Goal: Task Accomplishment & Management: Complete application form

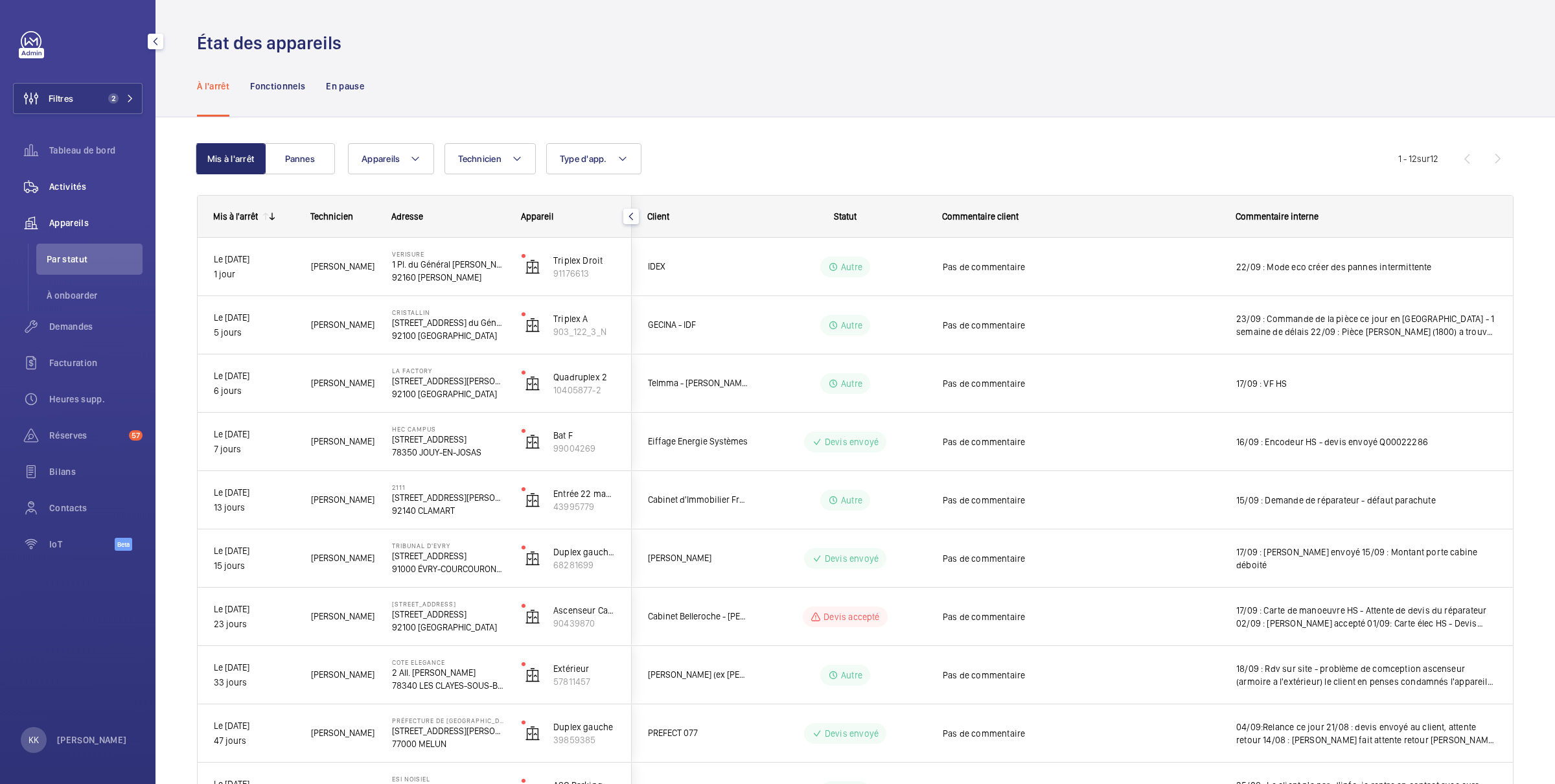
click at [59, 177] on div "Activités" at bounding box center [77, 187] width 130 height 31
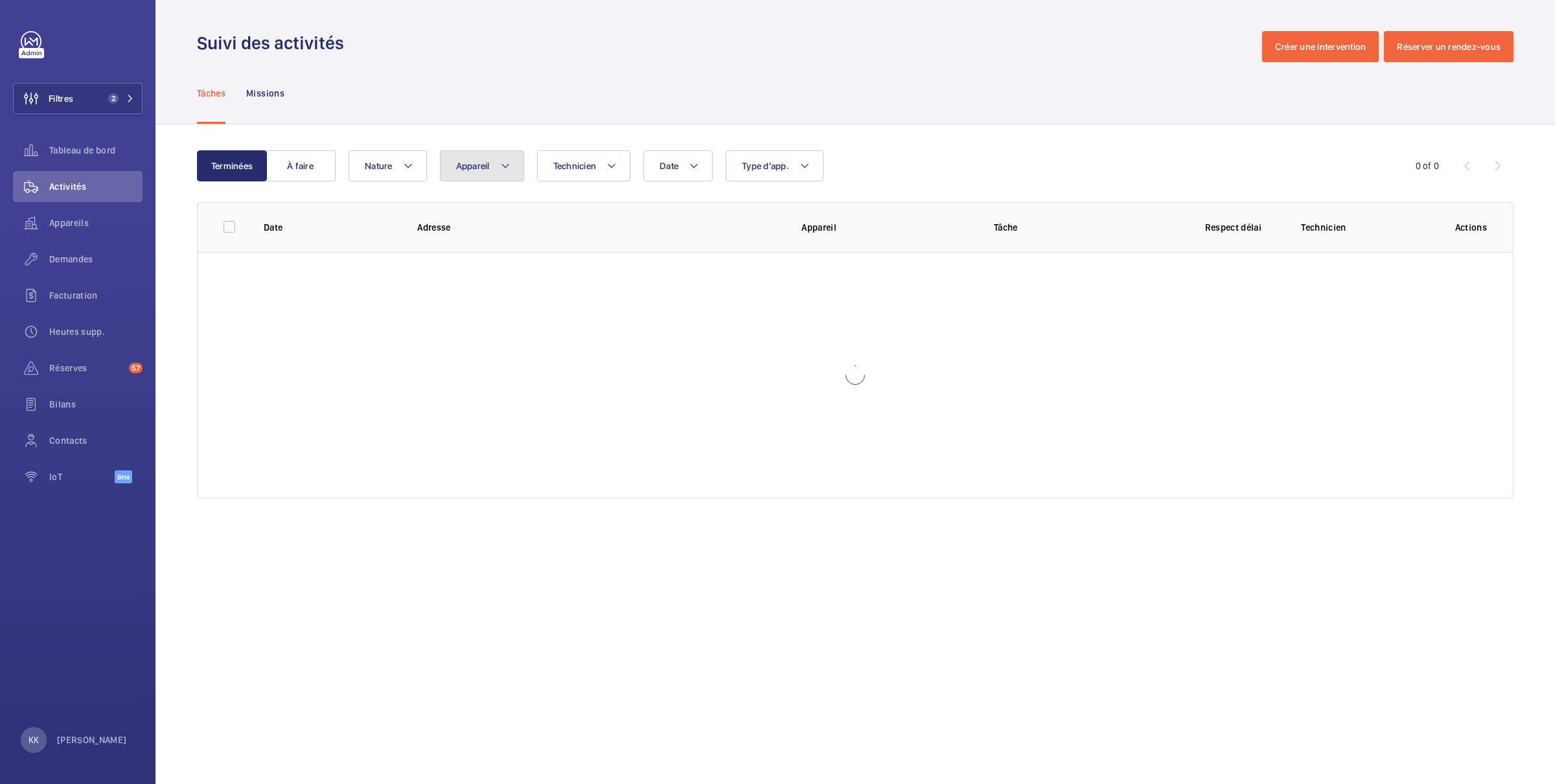
click at [470, 156] on button "Appareil" at bounding box center [482, 166] width 85 height 31
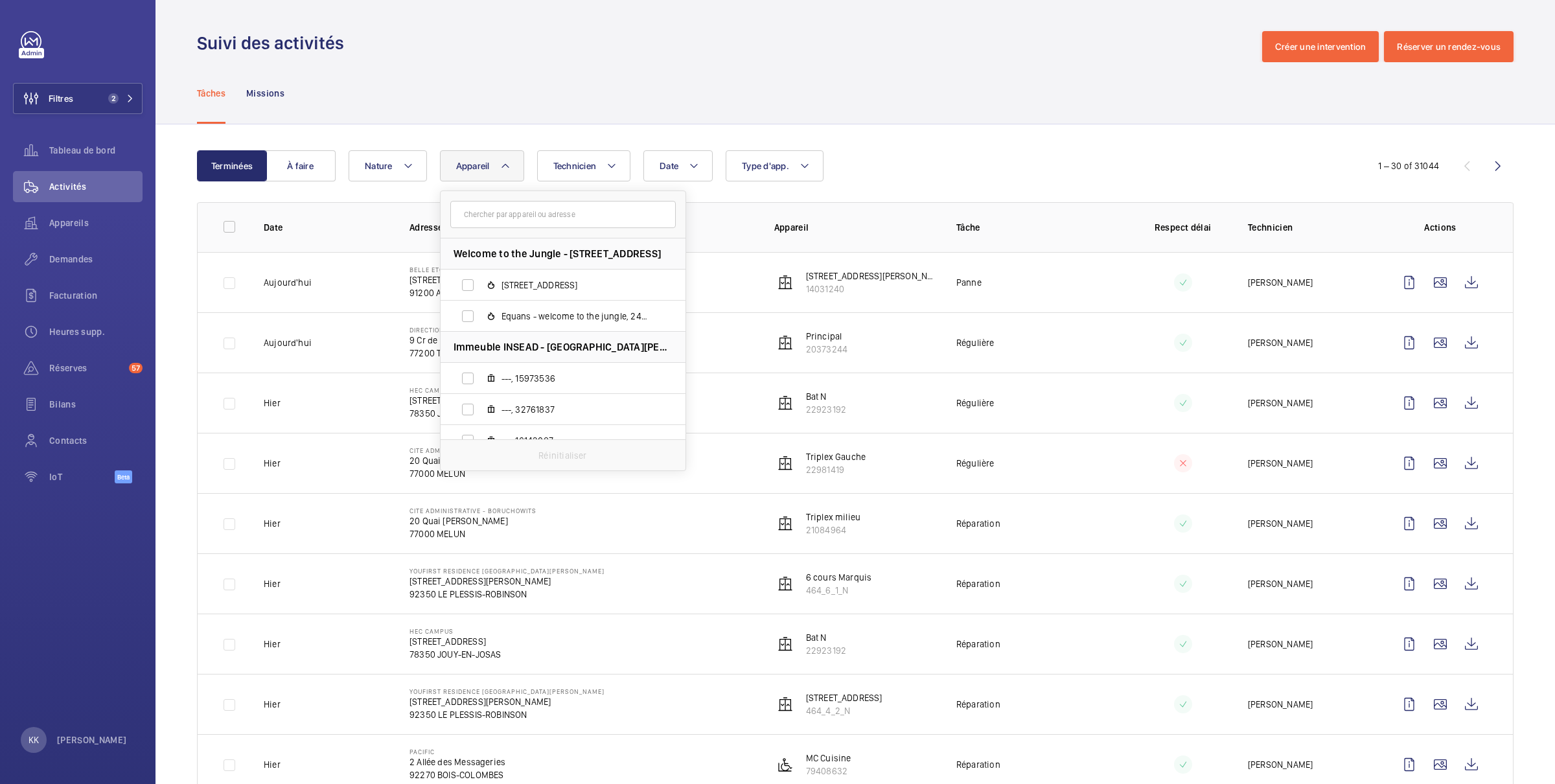
click at [492, 223] on input "text" at bounding box center [563, 214] width 226 height 27
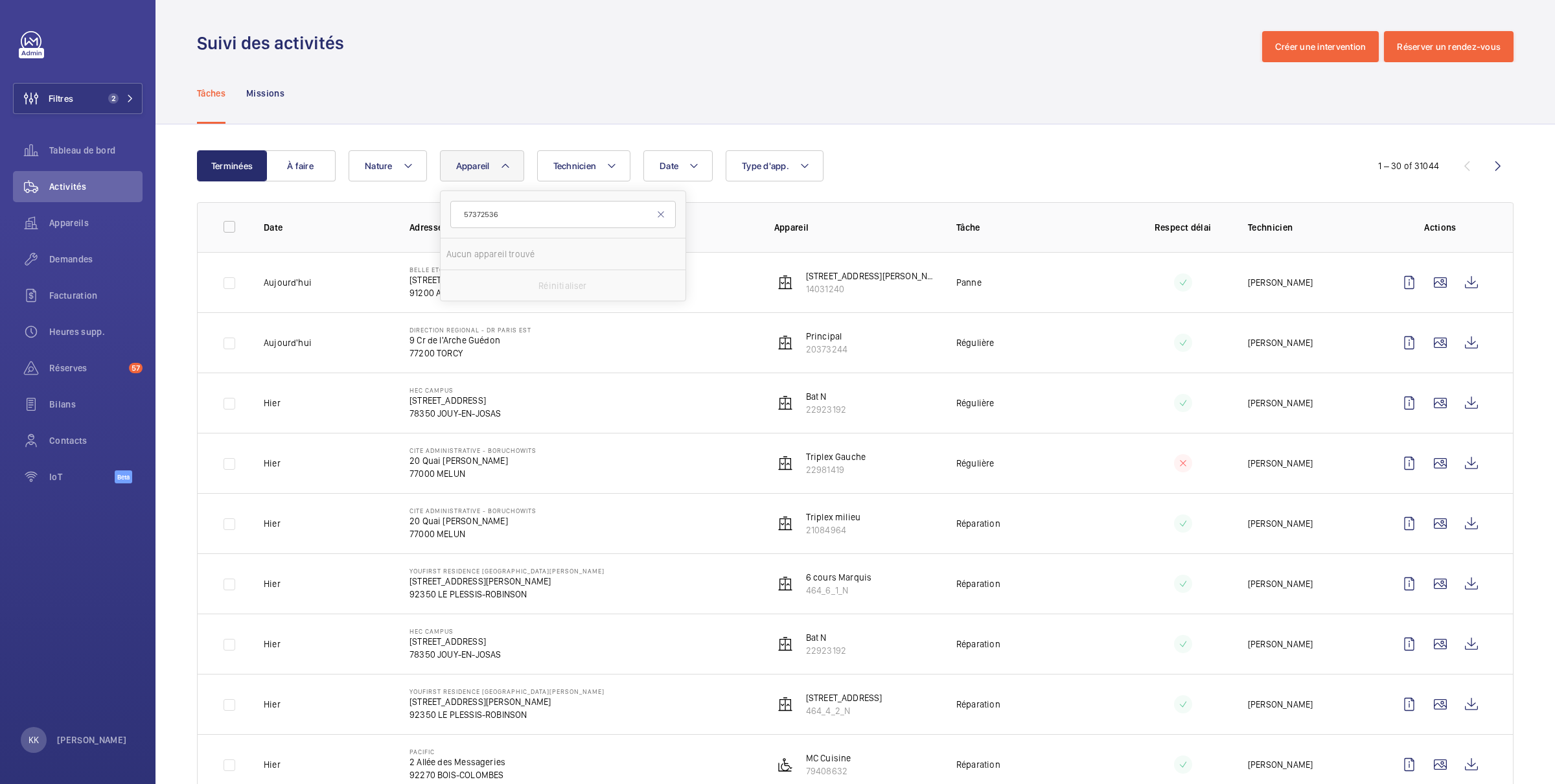
click at [465, 212] on input "57372536" at bounding box center [563, 214] width 226 height 27
type input "57372536"
click at [516, 274] on label "B4, 57372536" at bounding box center [553, 285] width 224 height 31
click at [481, 274] on input "B4, 57372536" at bounding box center [467, 285] width 26 height 26
checkbox input "true"
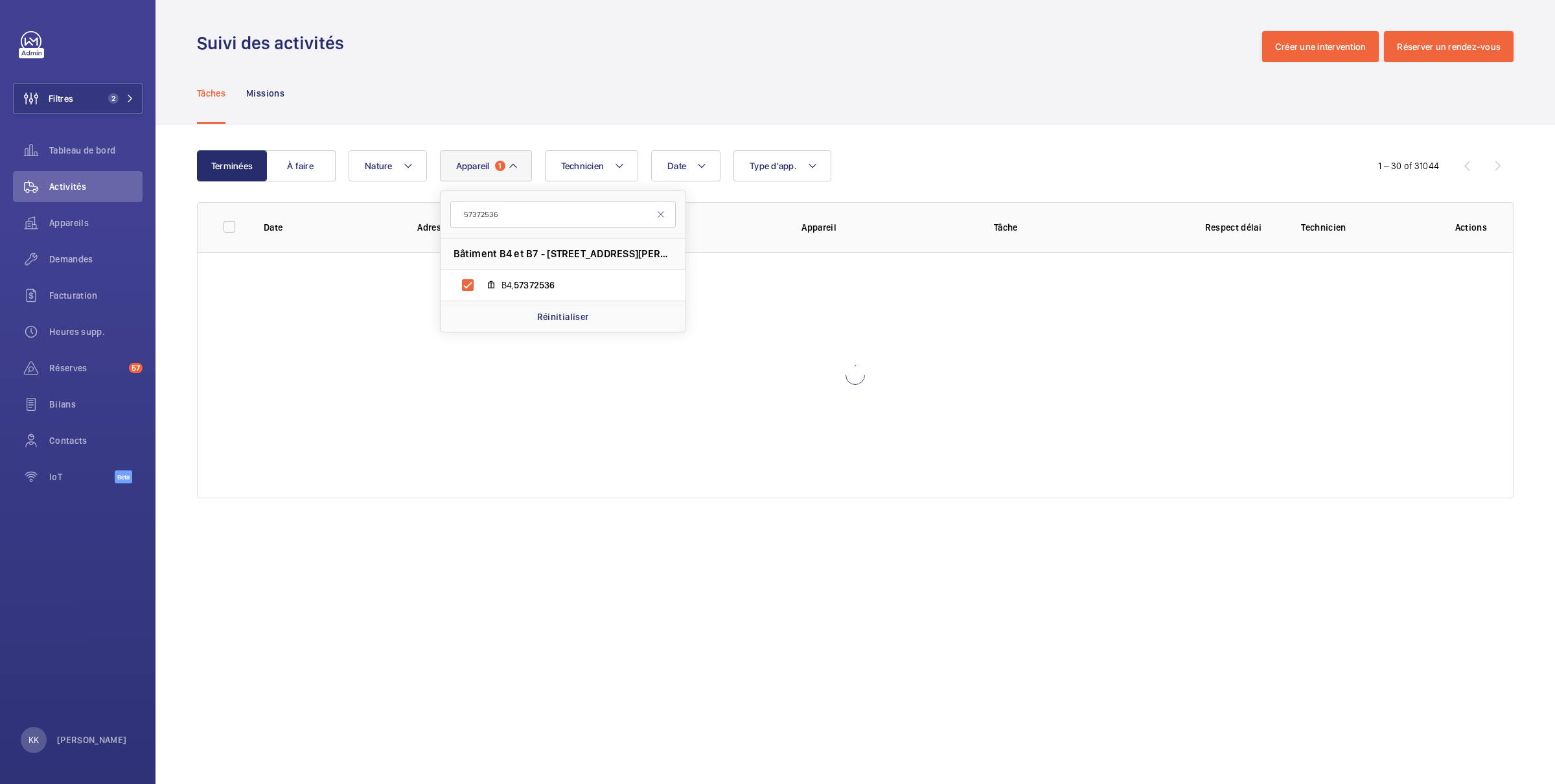
click at [552, 73] on div "Tâches Missions" at bounding box center [855, 93] width 1317 height 62
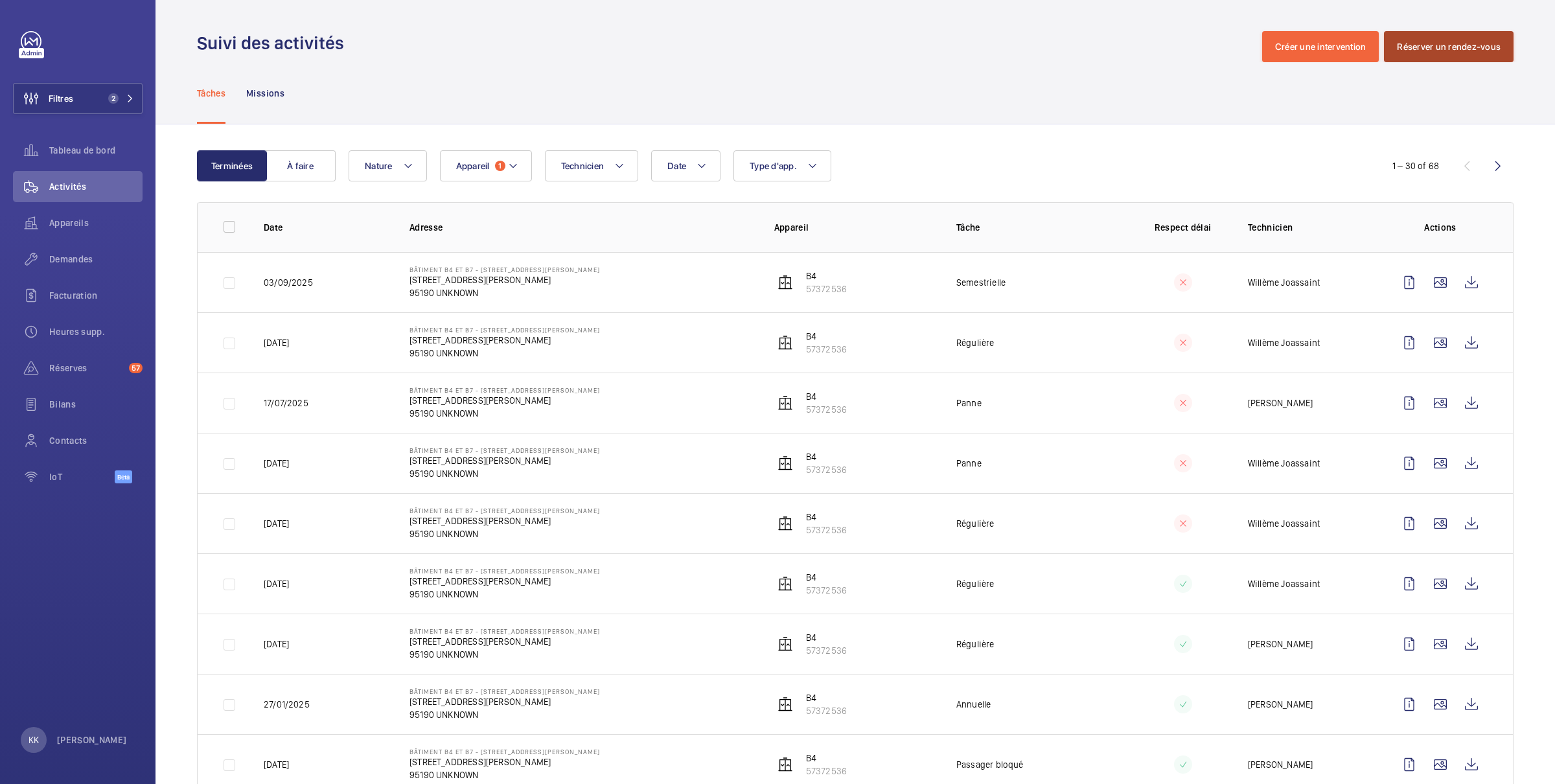
click at [1418, 48] on button "Réserver un rendez-vous" at bounding box center [1449, 47] width 130 height 31
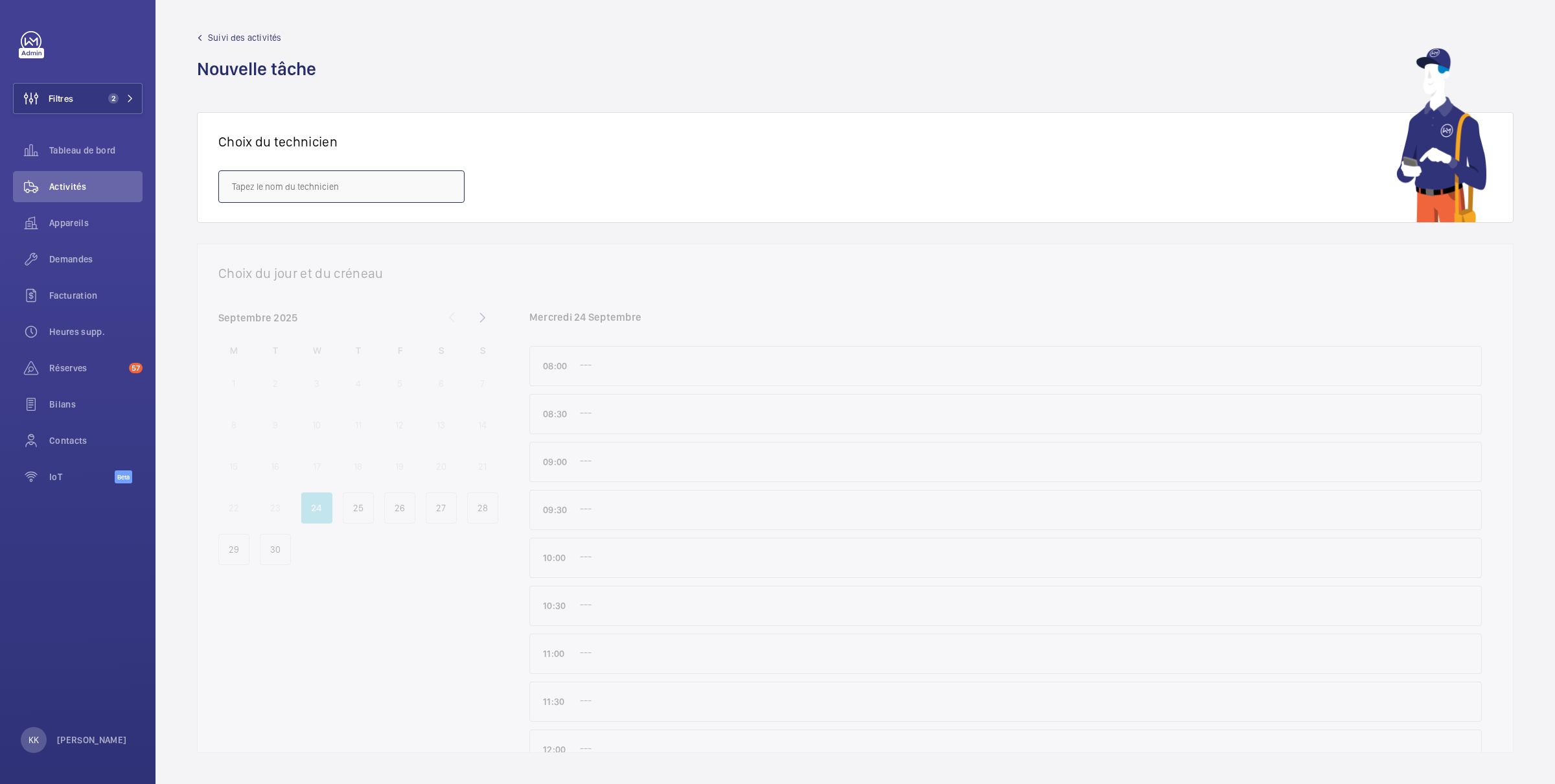
click at [282, 191] on input "text" at bounding box center [341, 187] width 246 height 33
click at [280, 355] on span "Willème Joassaint" at bounding box center [268, 352] width 72 height 13
type input "Willème Joassaint"
click at [493, 317] on mat-icon at bounding box center [483, 317] width 31 height 31
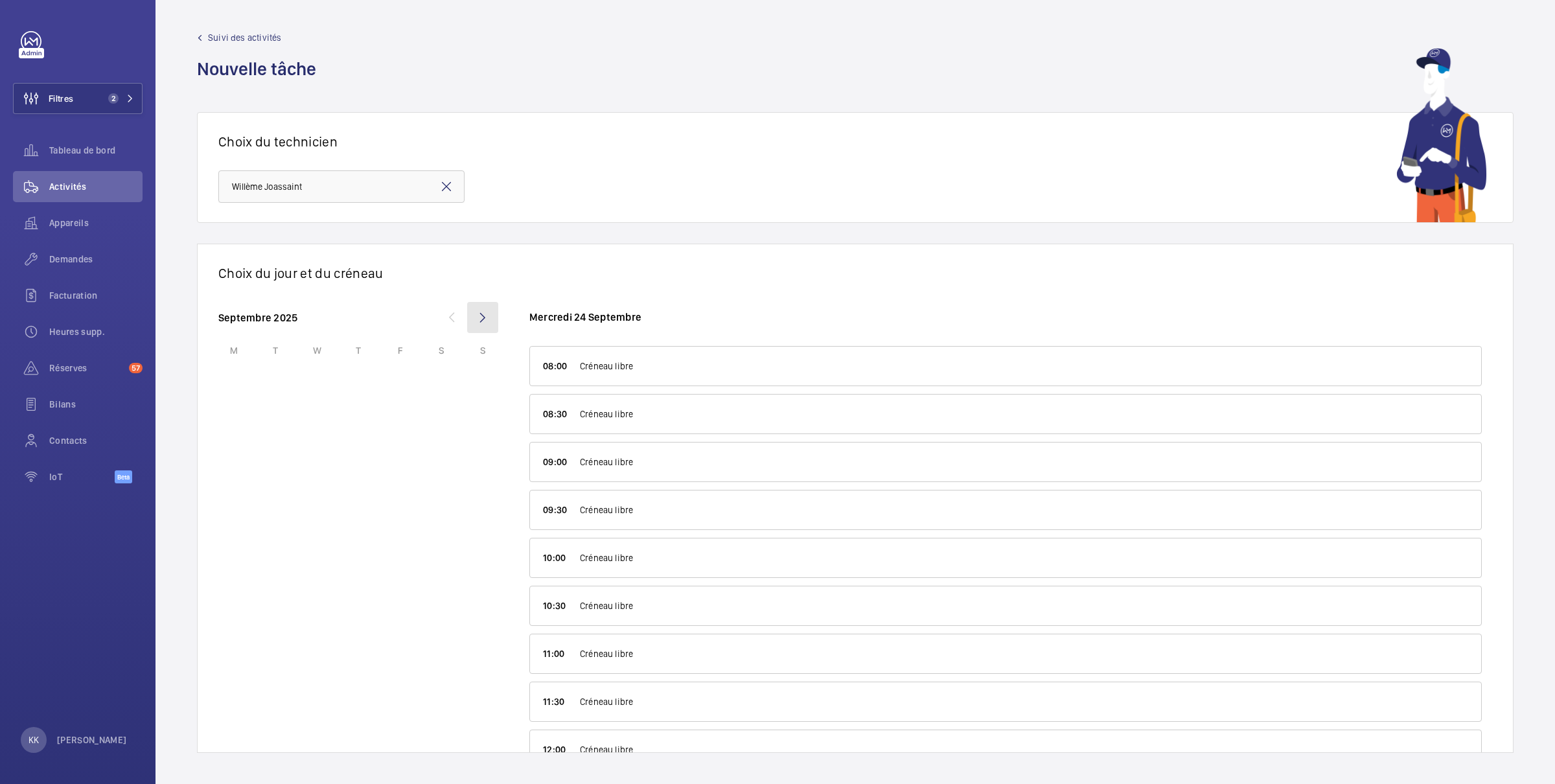
click at [493, 317] on mat-icon at bounding box center [483, 317] width 31 height 31
click at [451, 317] on mat-icon at bounding box center [452, 317] width 31 height 31
click at [243, 418] on div "3" at bounding box center [234, 425] width 31 height 31
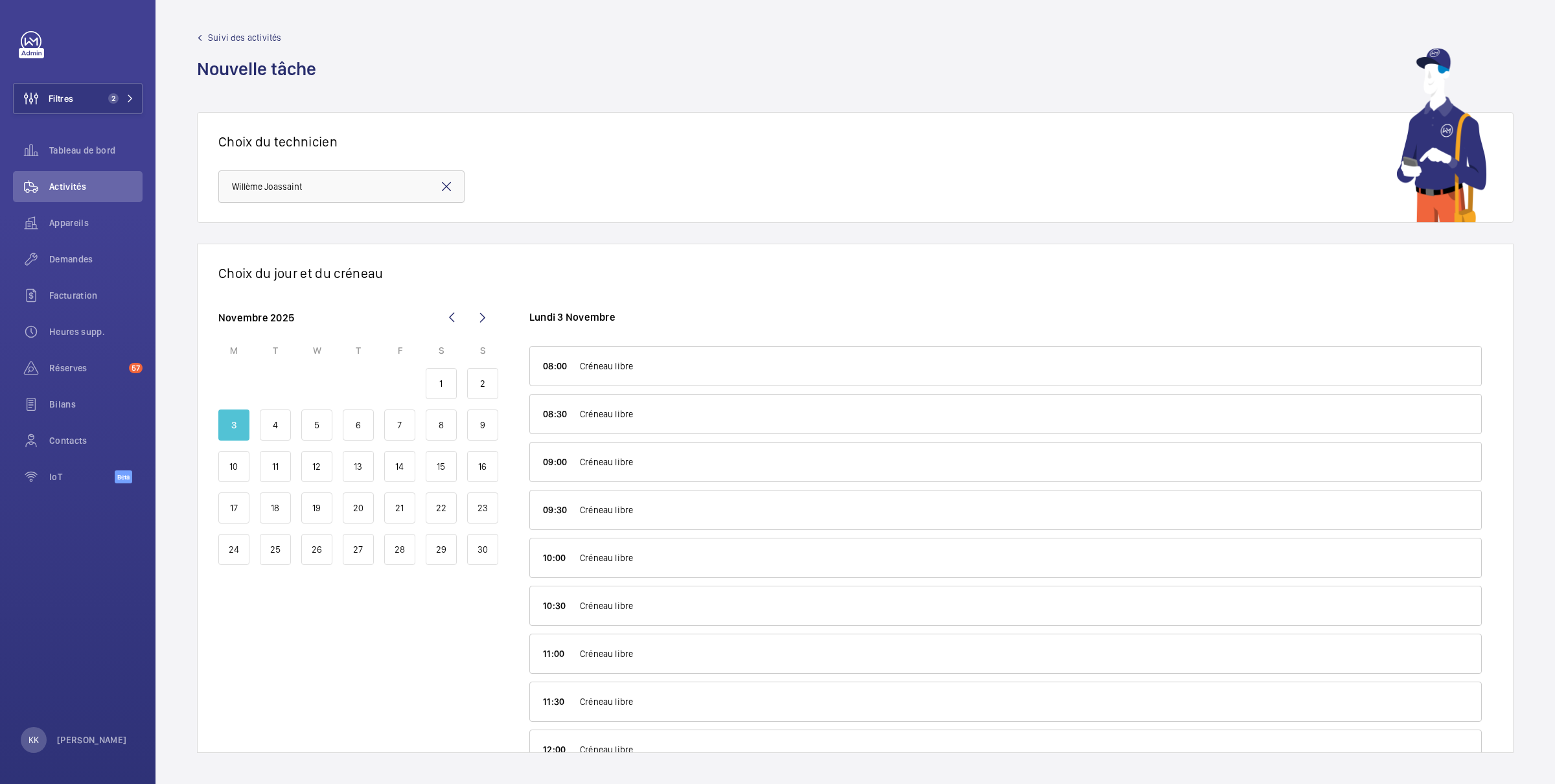
click at [629, 434] on div "08:00 Créneau libre Ajouter une nouvelle tâche 08:30 Créneau libre Ajouter une …" at bounding box center [1011, 549] width 963 height 406
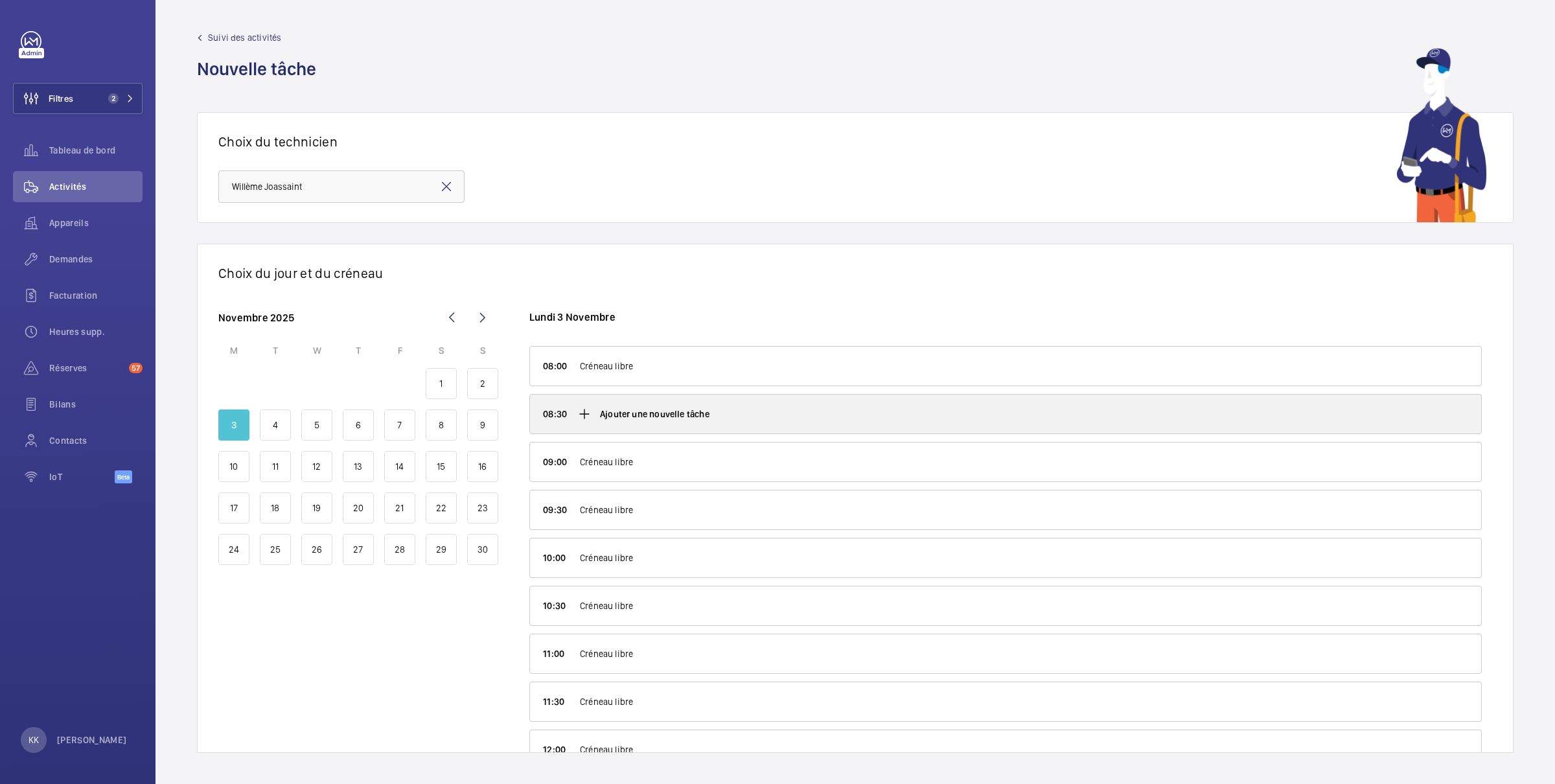
click at [629, 429] on div "Ajouter une nouvelle tâche" at bounding box center [1005, 414] width 951 height 39
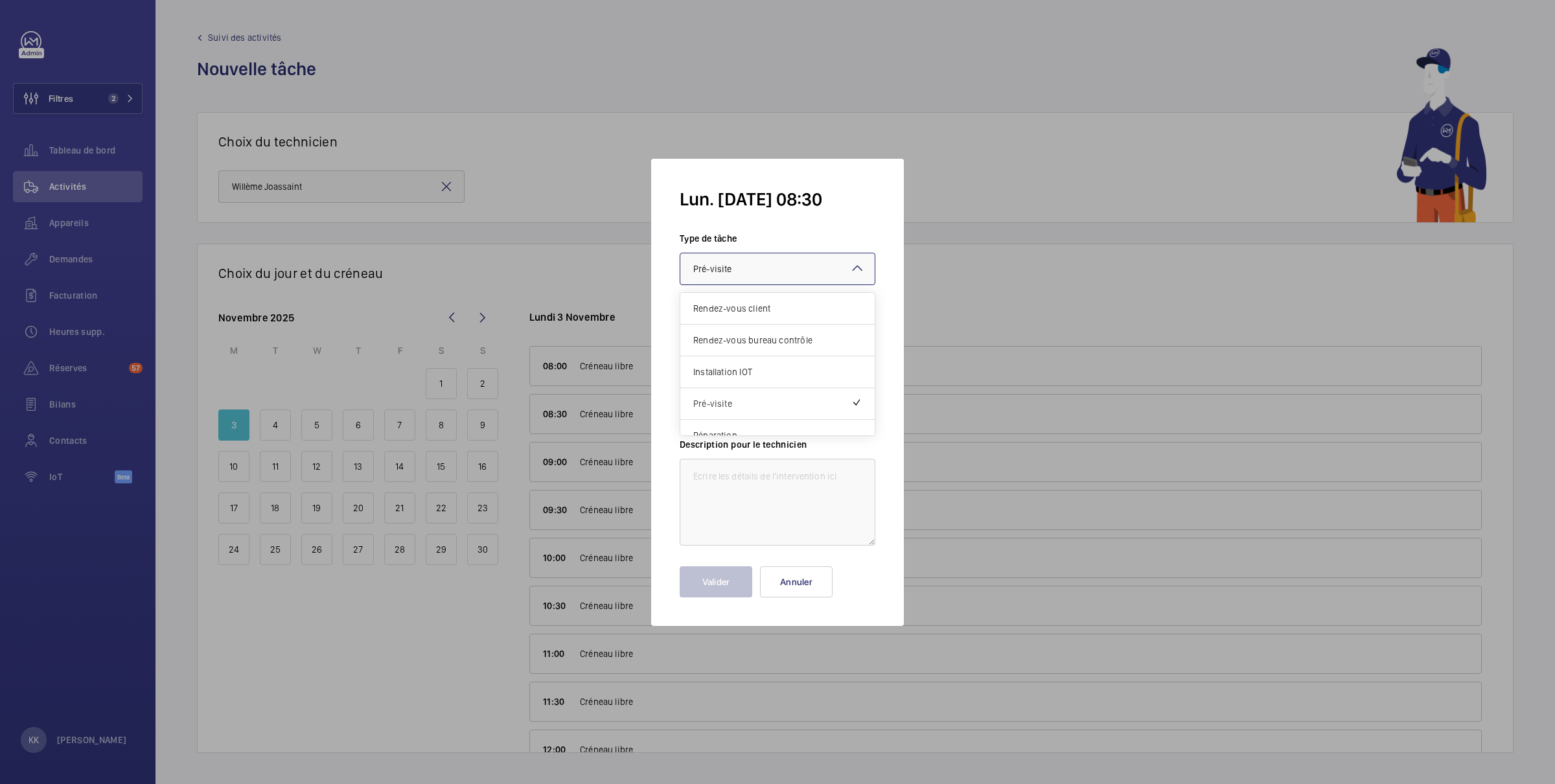
click at [742, 283] on div at bounding box center [778, 269] width 194 height 31
click at [749, 338] on span "Rendez-vous bureau contrôle" at bounding box center [778, 340] width 168 height 13
click at [740, 332] on input "text" at bounding box center [778, 335] width 196 height 33
paste input "57372536"
type input "57372536"
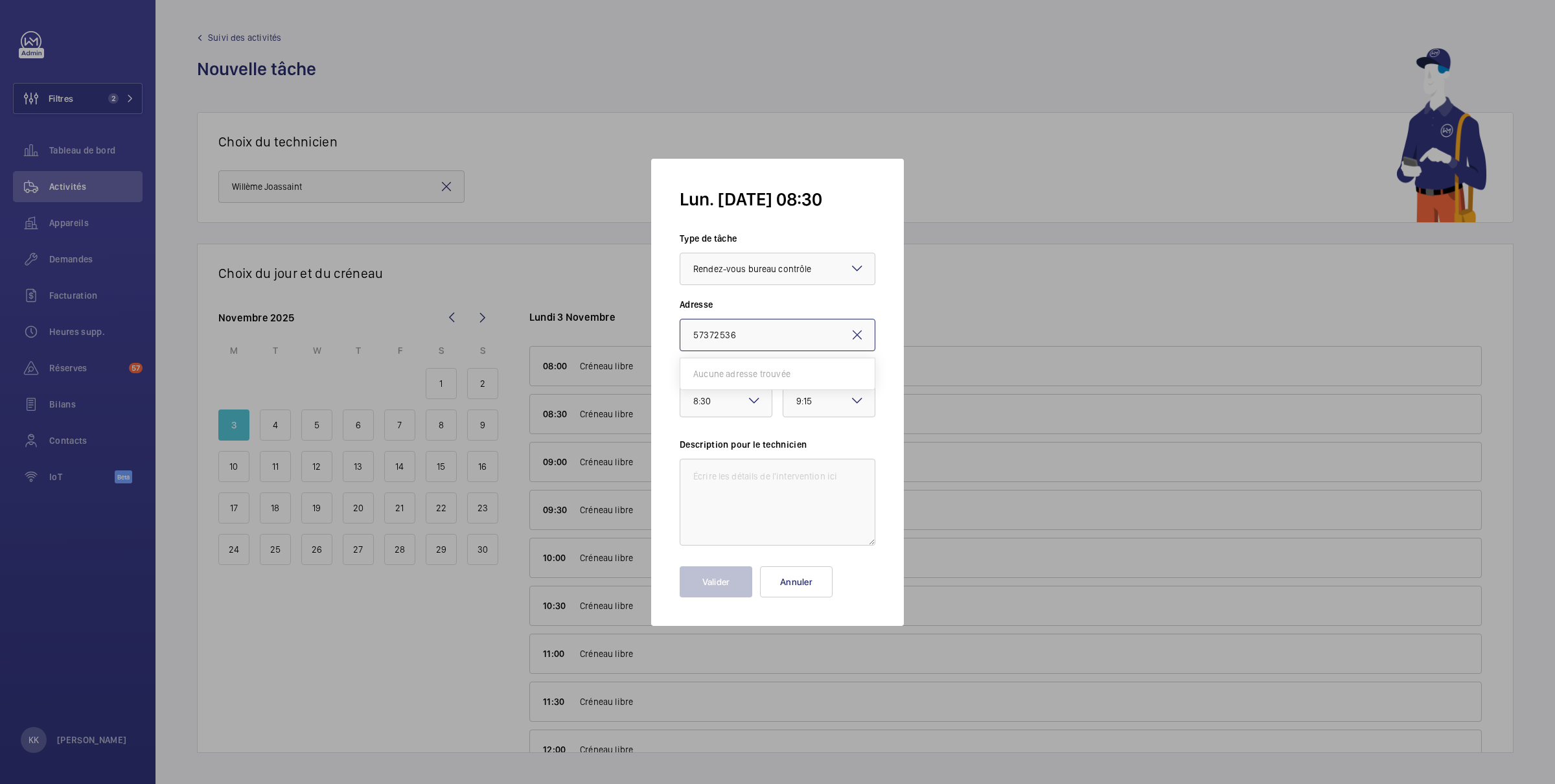
drag, startPoint x: 760, startPoint y: 340, endPoint x: 545, endPoint y: 340, distance: 215.0
click at [545, 340] on div "lun. [DATE] 08:30 Type [PERSON_NAME] Sélectionnez un type [PERSON_NAME] × Rende…" at bounding box center [778, 392] width 1555 height 784
drag, startPoint x: 749, startPoint y: 338, endPoint x: 616, endPoint y: 332, distance: 133.1
click at [616, 332] on div "lun. [DATE] 08:30 Type [PERSON_NAME] Sélectionnez un type [PERSON_NAME] × Rende…" at bounding box center [778, 392] width 1555 height 784
paste input "[STREET_ADDRESS][PERSON_NAME]"
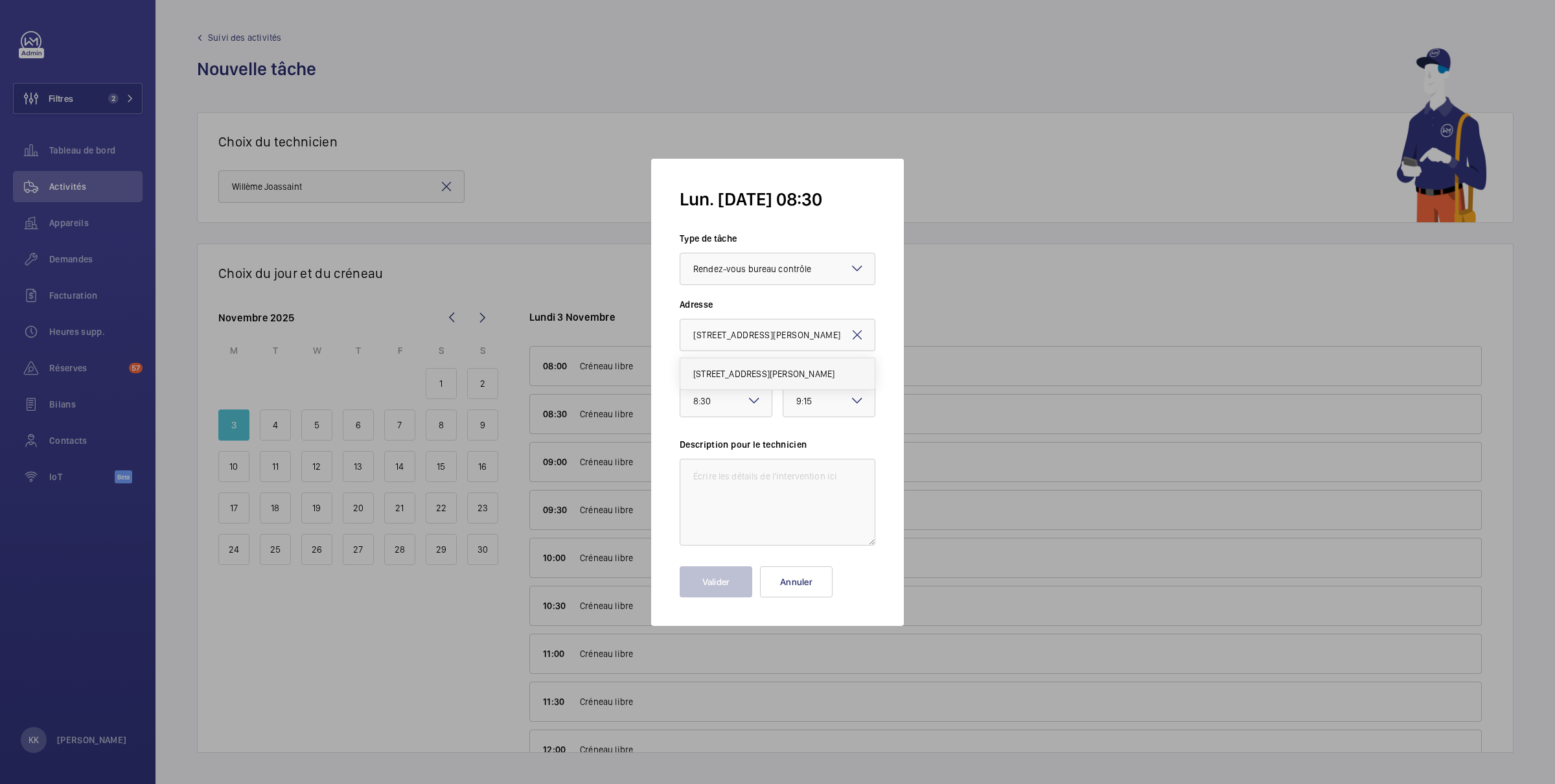
click at [752, 378] on span "[STREET_ADDRESS][PERSON_NAME]" at bounding box center [764, 373] width 141 height 13
type input "[STREET_ADDRESS][PERSON_NAME]"
click at [832, 406] on div "× 9:15" at bounding box center [821, 401] width 49 height 16
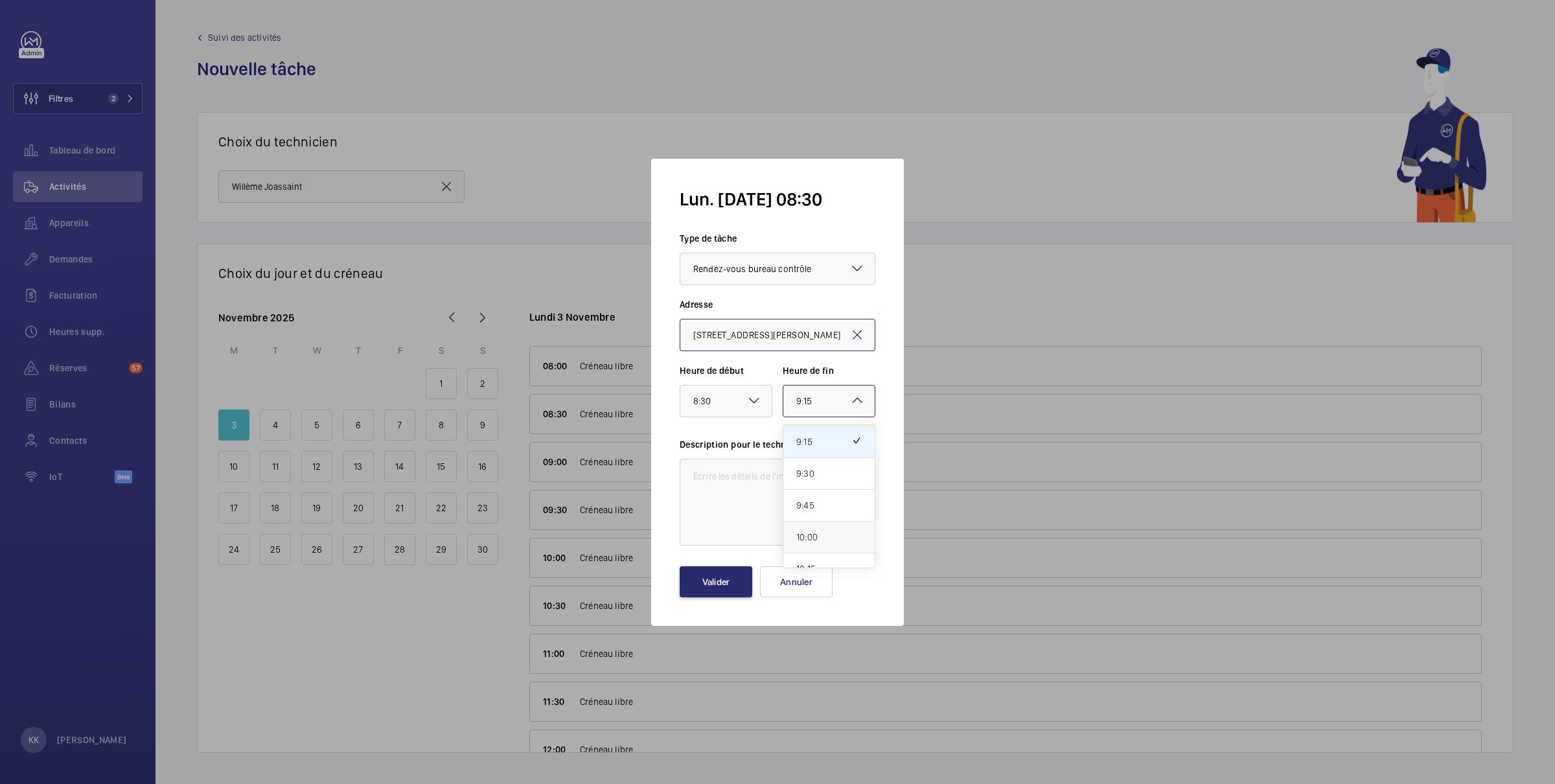
click at [826, 536] on span "10:00" at bounding box center [829, 536] width 65 height 13
click at [792, 518] on textarea at bounding box center [778, 501] width 196 height 87
type textarea "Bureau de contrôle"
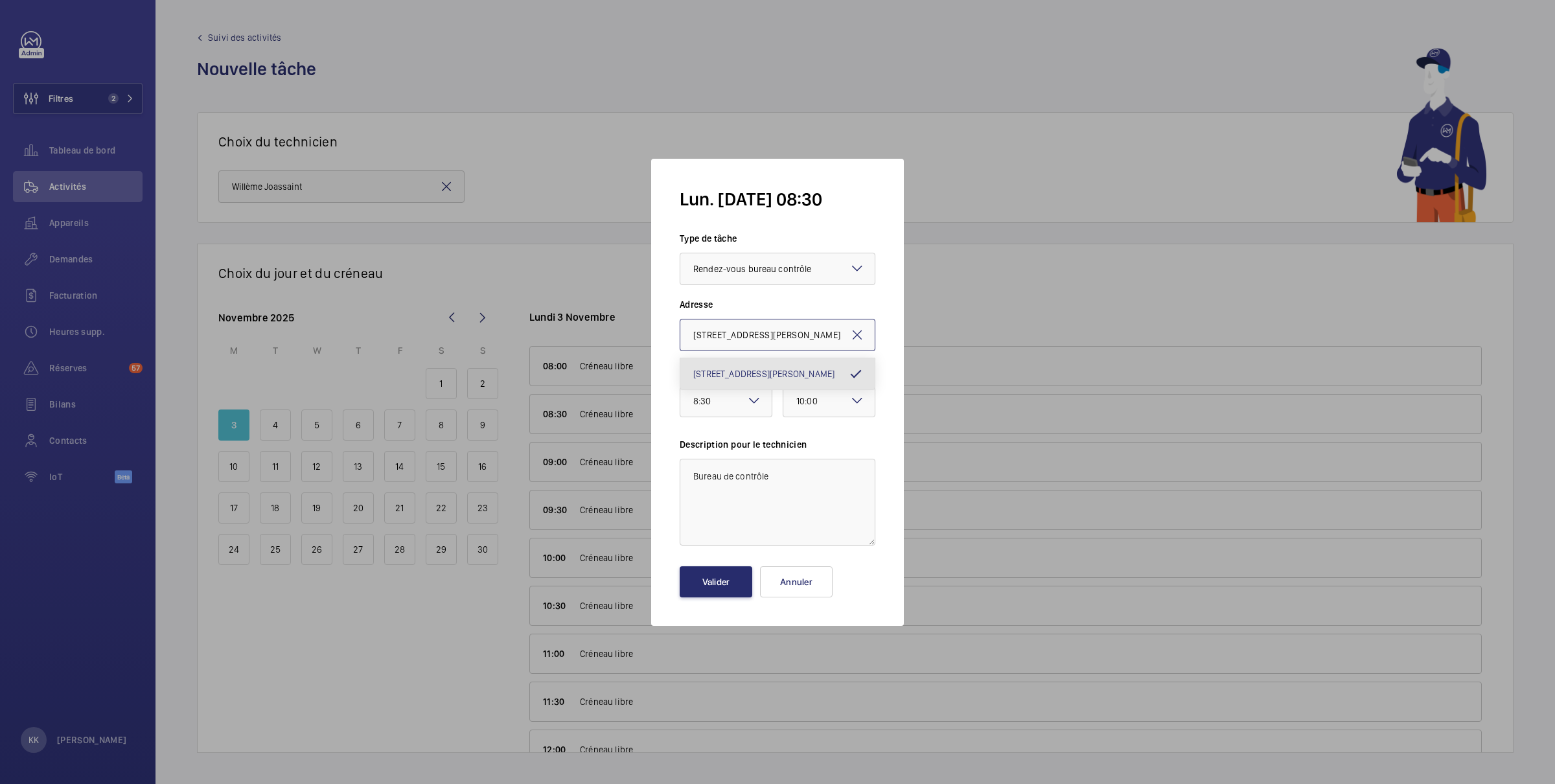
drag, startPoint x: 688, startPoint y: 335, endPoint x: 1227, endPoint y: 326, distance: 539.1
click at [1227, 326] on div "lun. [DATE] 08:30 Type [PERSON_NAME] Sélectionnez un type [PERSON_NAME] × Rende…" at bounding box center [778, 392] width 1555 height 784
drag, startPoint x: 767, startPoint y: 333, endPoint x: 657, endPoint y: 323, distance: 110.5
click at [657, 323] on form "lun. [DATE] 08:30 Type [PERSON_NAME] Sélectionnez un type [PERSON_NAME] × Rende…" at bounding box center [778, 392] width 253 height 467
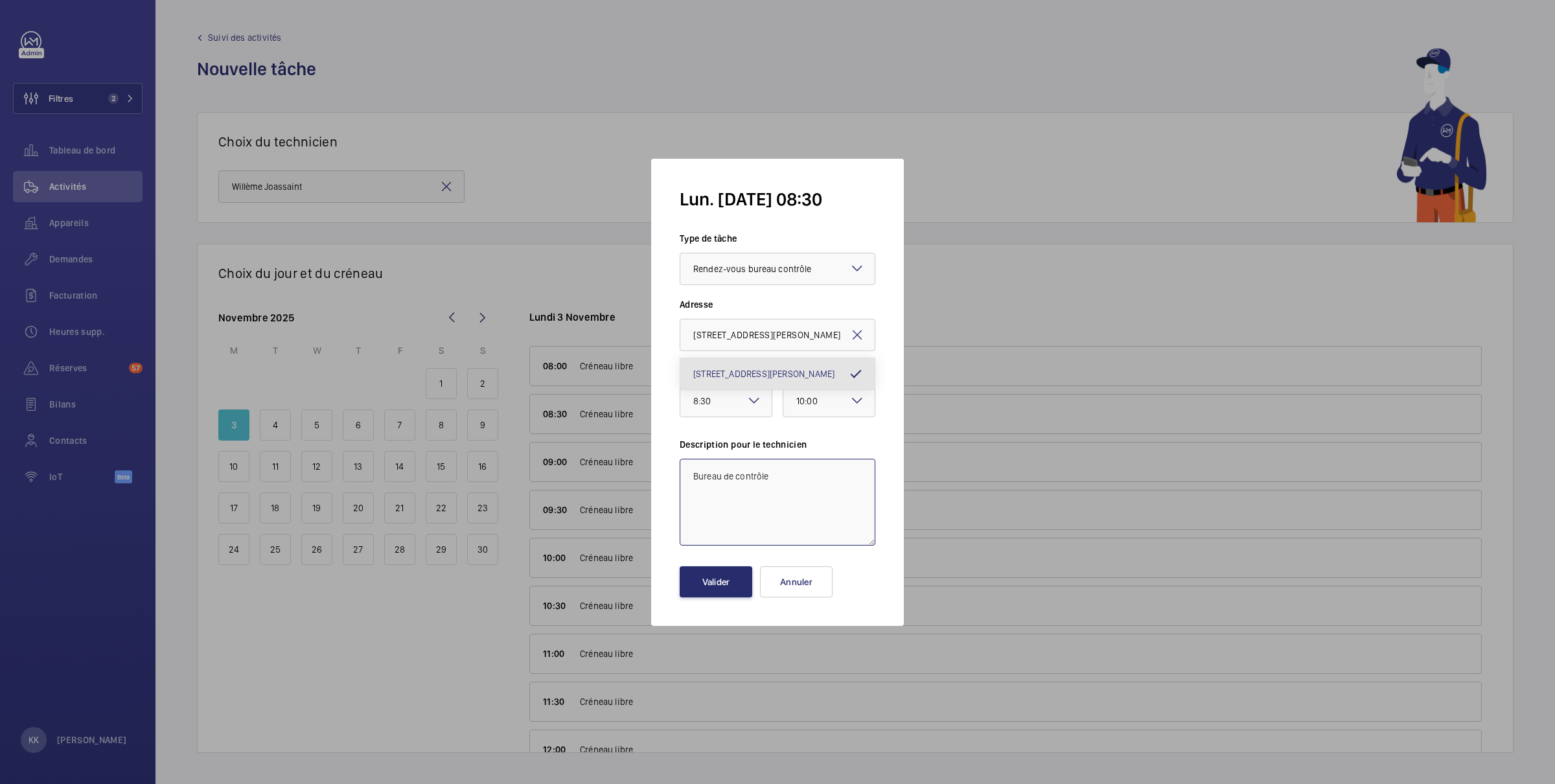
click at [812, 459] on textarea "Bureau de contrôle" at bounding box center [778, 501] width 196 height 87
click at [701, 581] on button "Valider" at bounding box center [716, 582] width 73 height 31
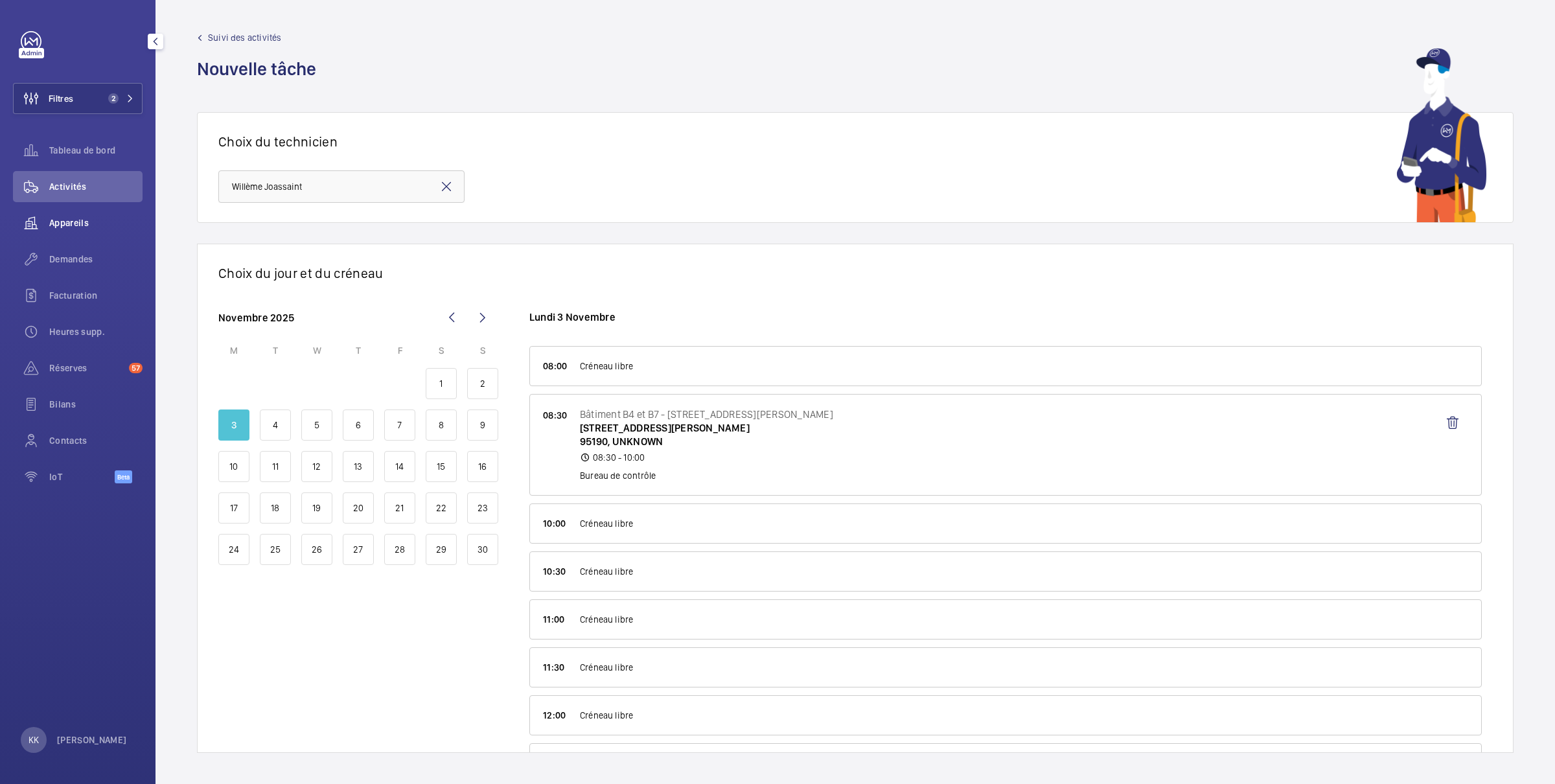
click at [68, 218] on span "Appareils" at bounding box center [96, 223] width 93 height 13
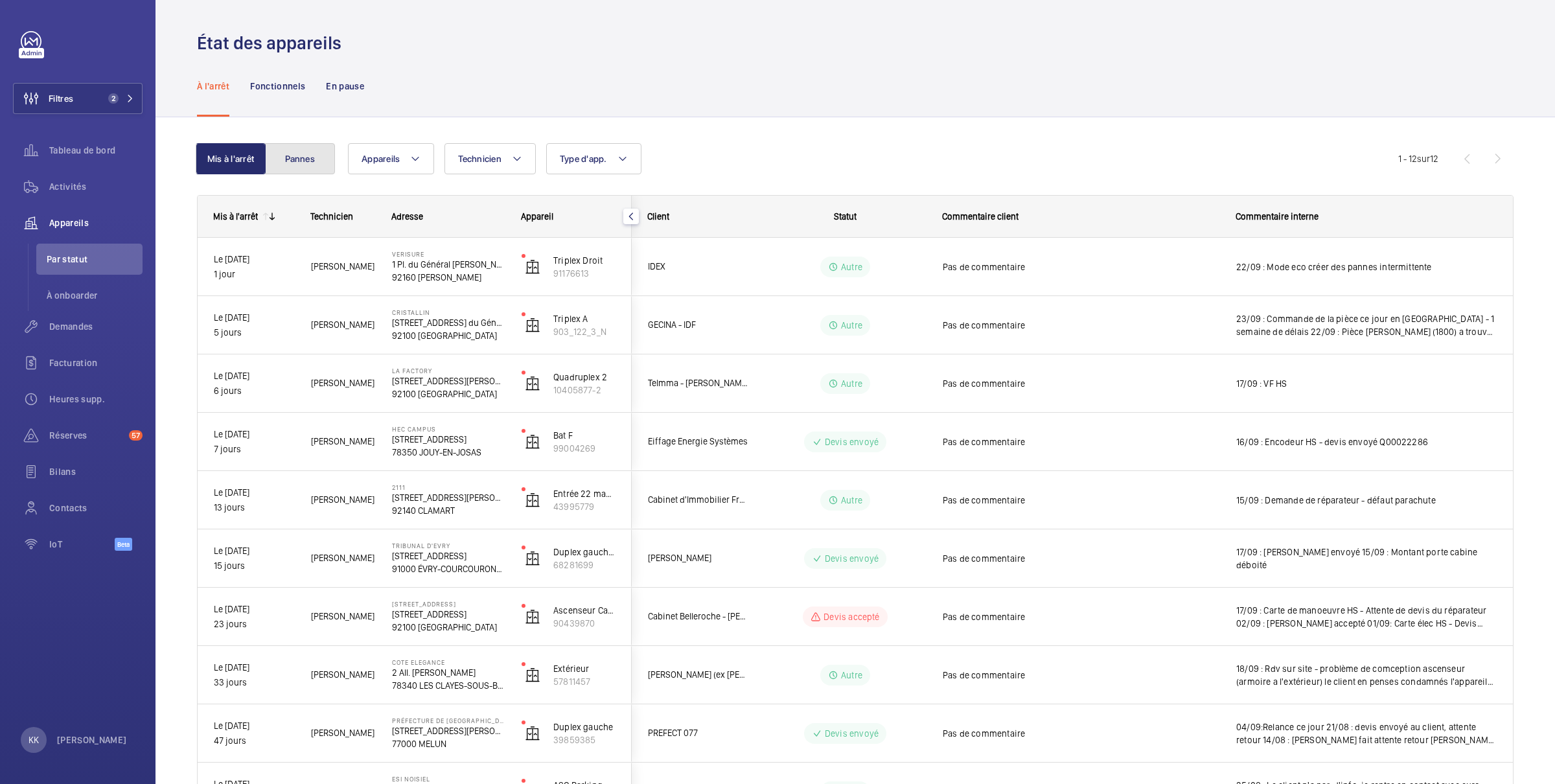
click at [297, 152] on button "Pannes" at bounding box center [300, 159] width 70 height 31
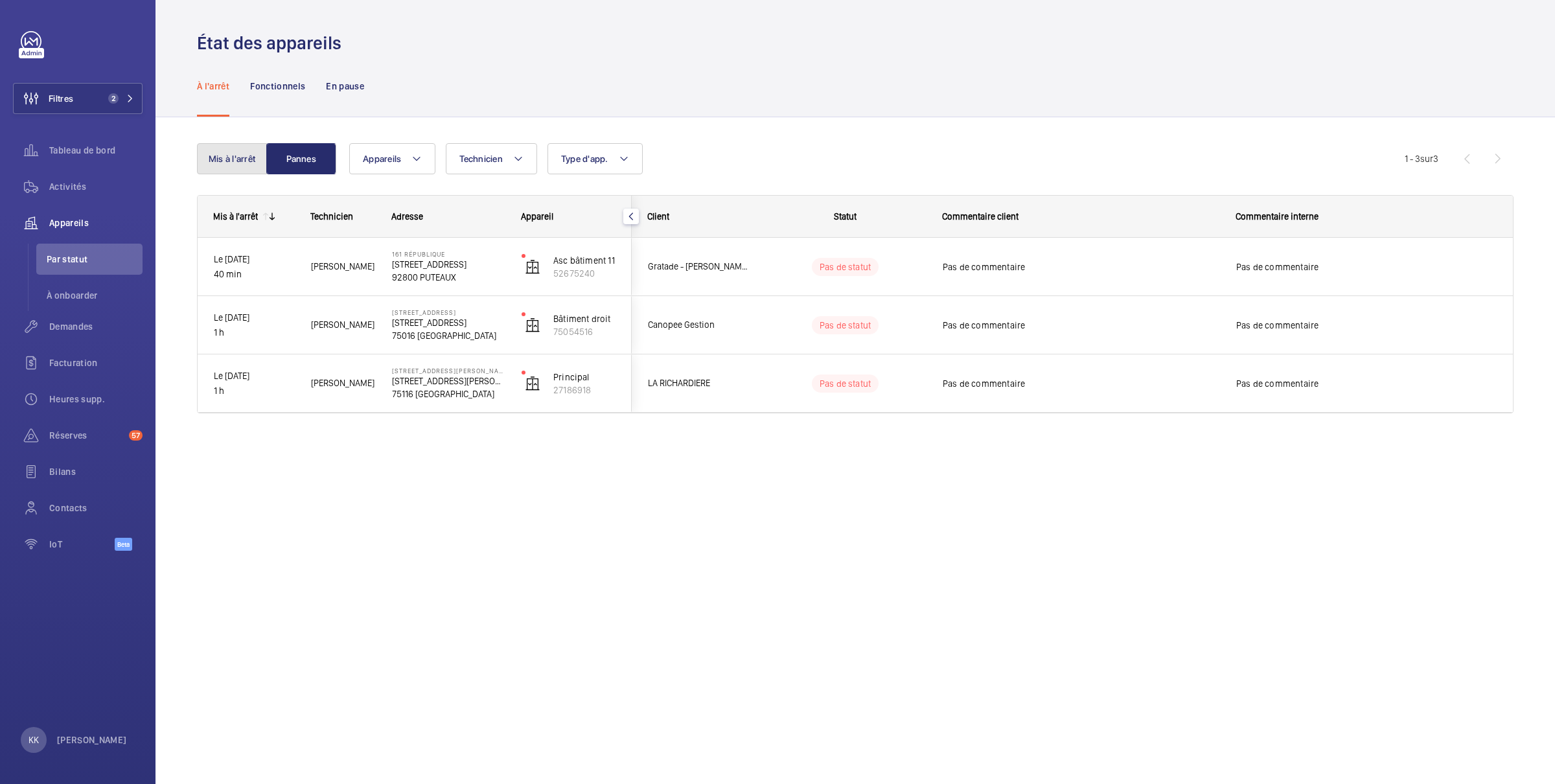
click at [214, 166] on button "Mis à l'arrêt" at bounding box center [232, 159] width 70 height 31
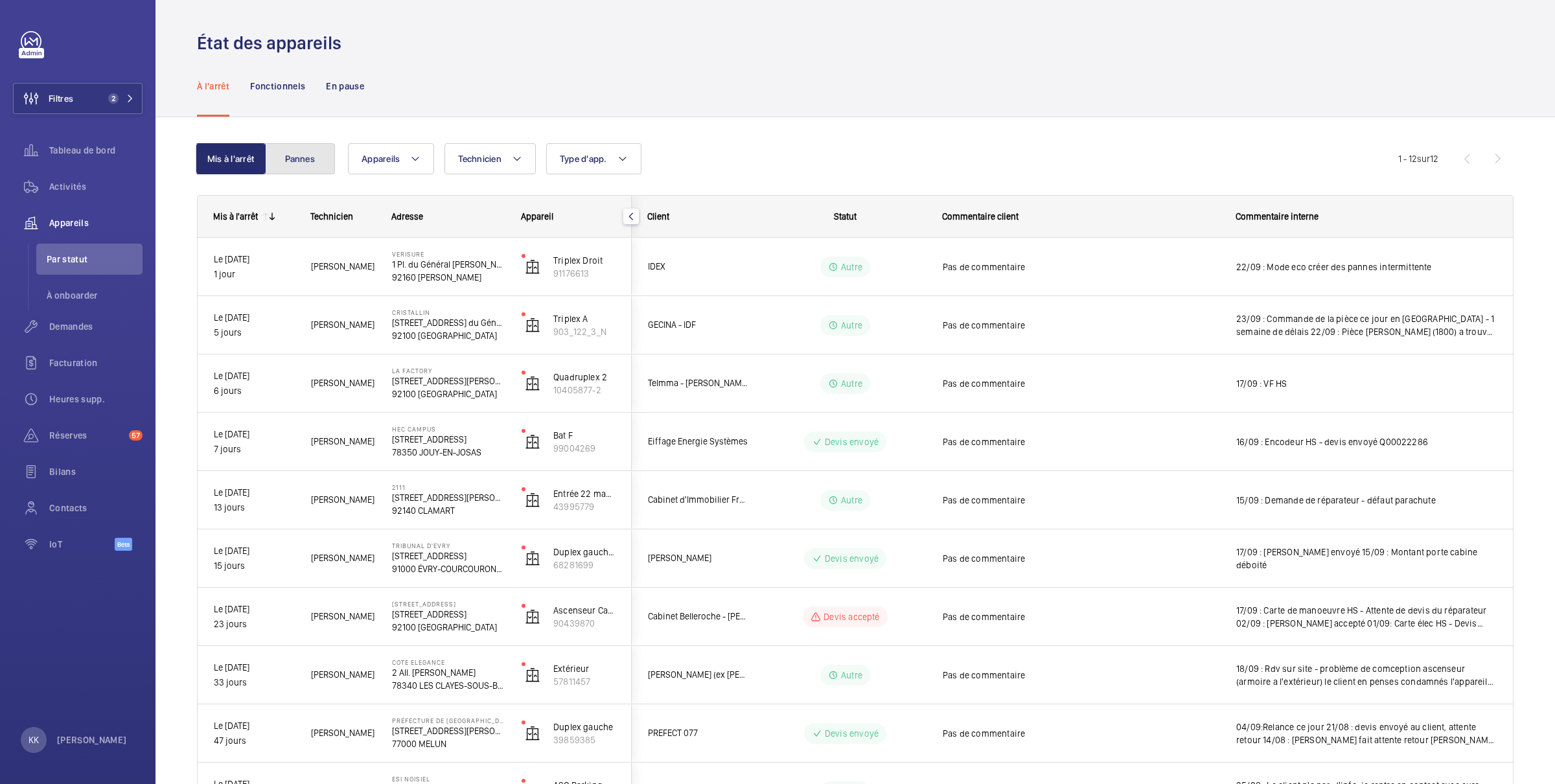
click at [300, 161] on button "Pannes" at bounding box center [300, 159] width 70 height 31
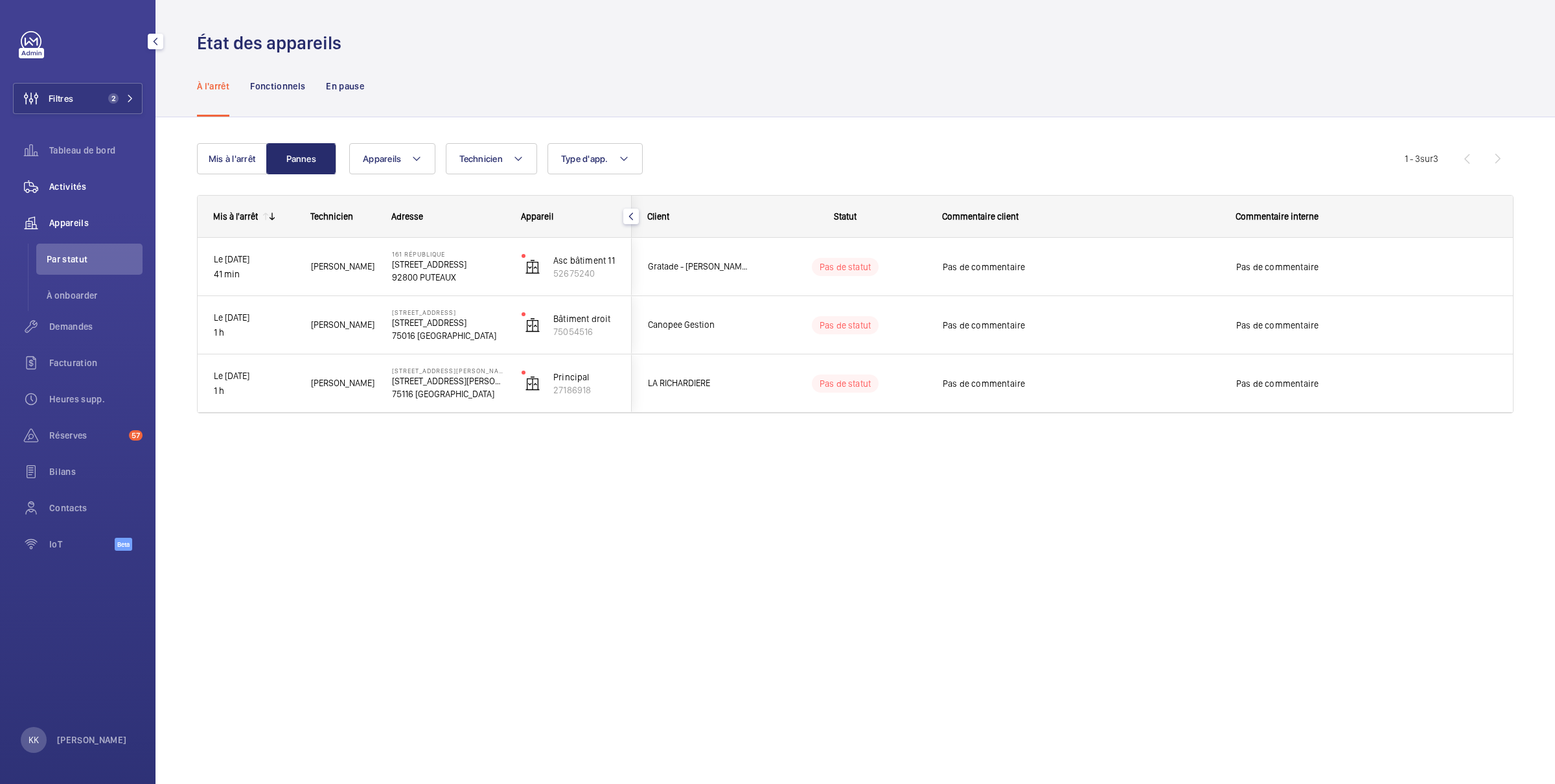
click at [62, 197] on div "Activités" at bounding box center [77, 187] width 130 height 31
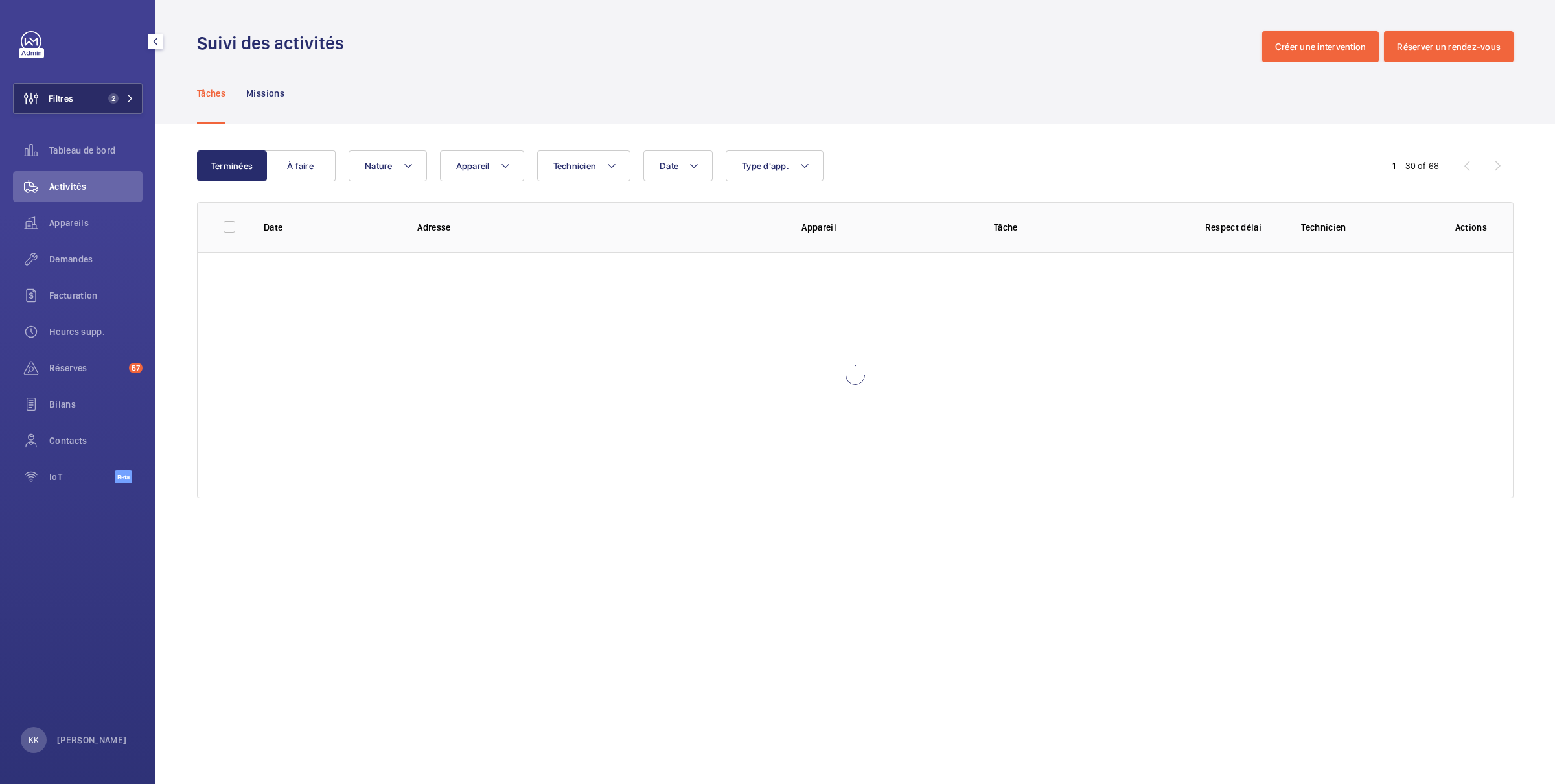
click at [57, 111] on span "Filtres" at bounding box center [43, 99] width 59 height 31
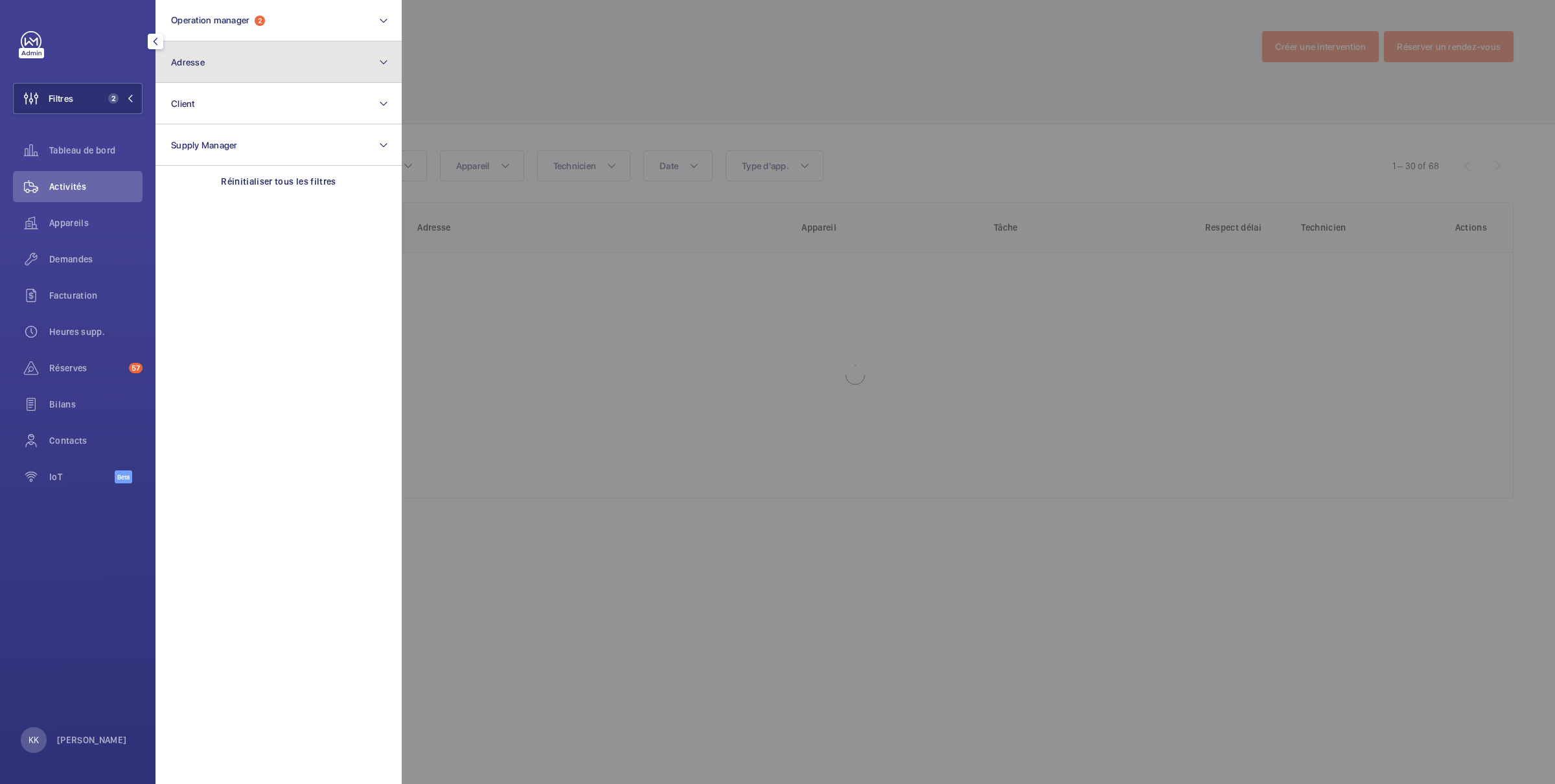
click at [221, 49] on button "Adresse" at bounding box center [279, 62] width 246 height 42
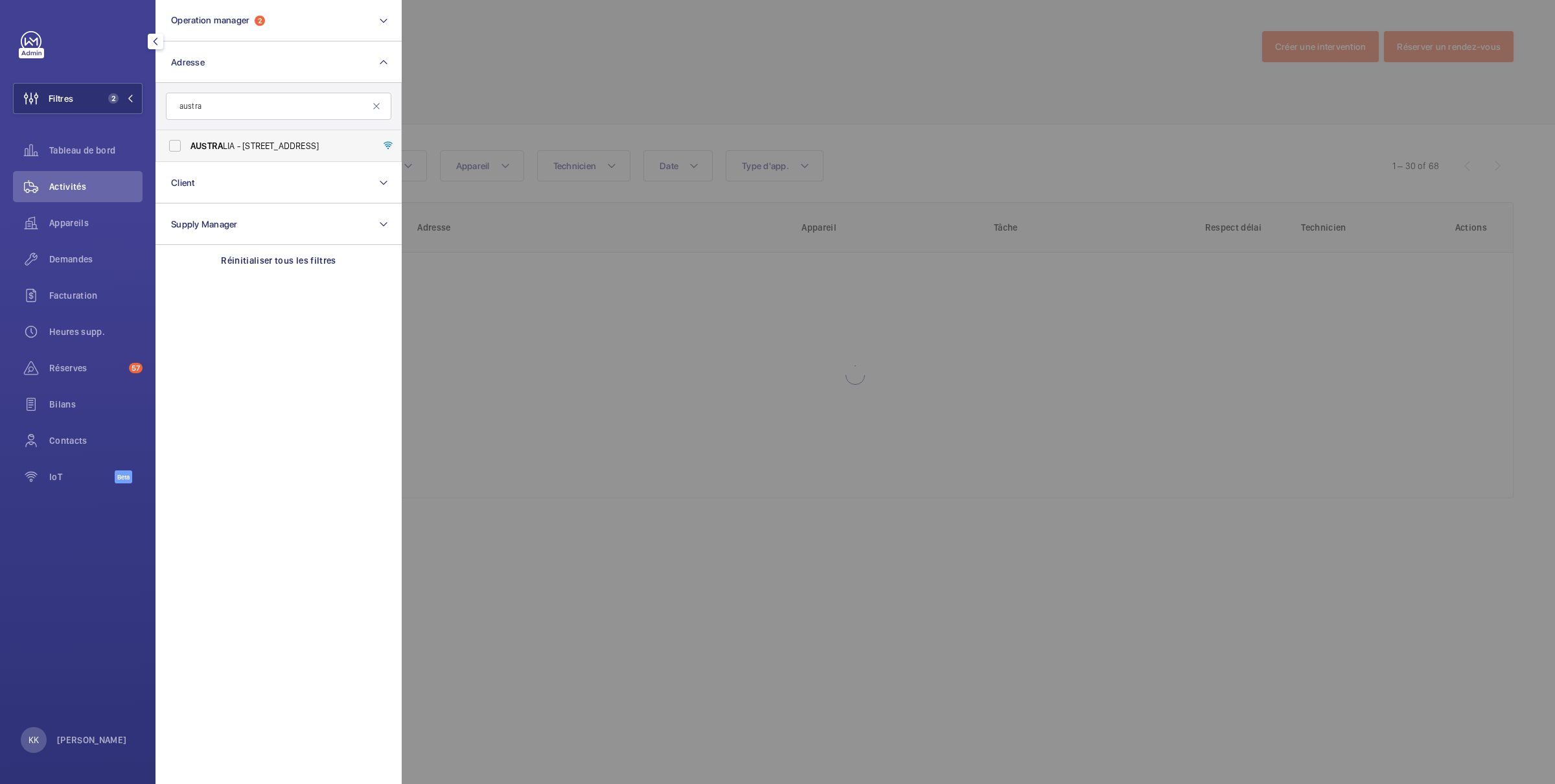
type input "austra"
click at [192, 143] on span "AUSTRA" at bounding box center [207, 146] width 33 height 10
click at [188, 143] on input "AUSTRA LIA - [STREET_ADDRESS]" at bounding box center [174, 145] width 26 height 26
checkbox input "true"
click at [473, 76] on div at bounding box center [1180, 392] width 1555 height 784
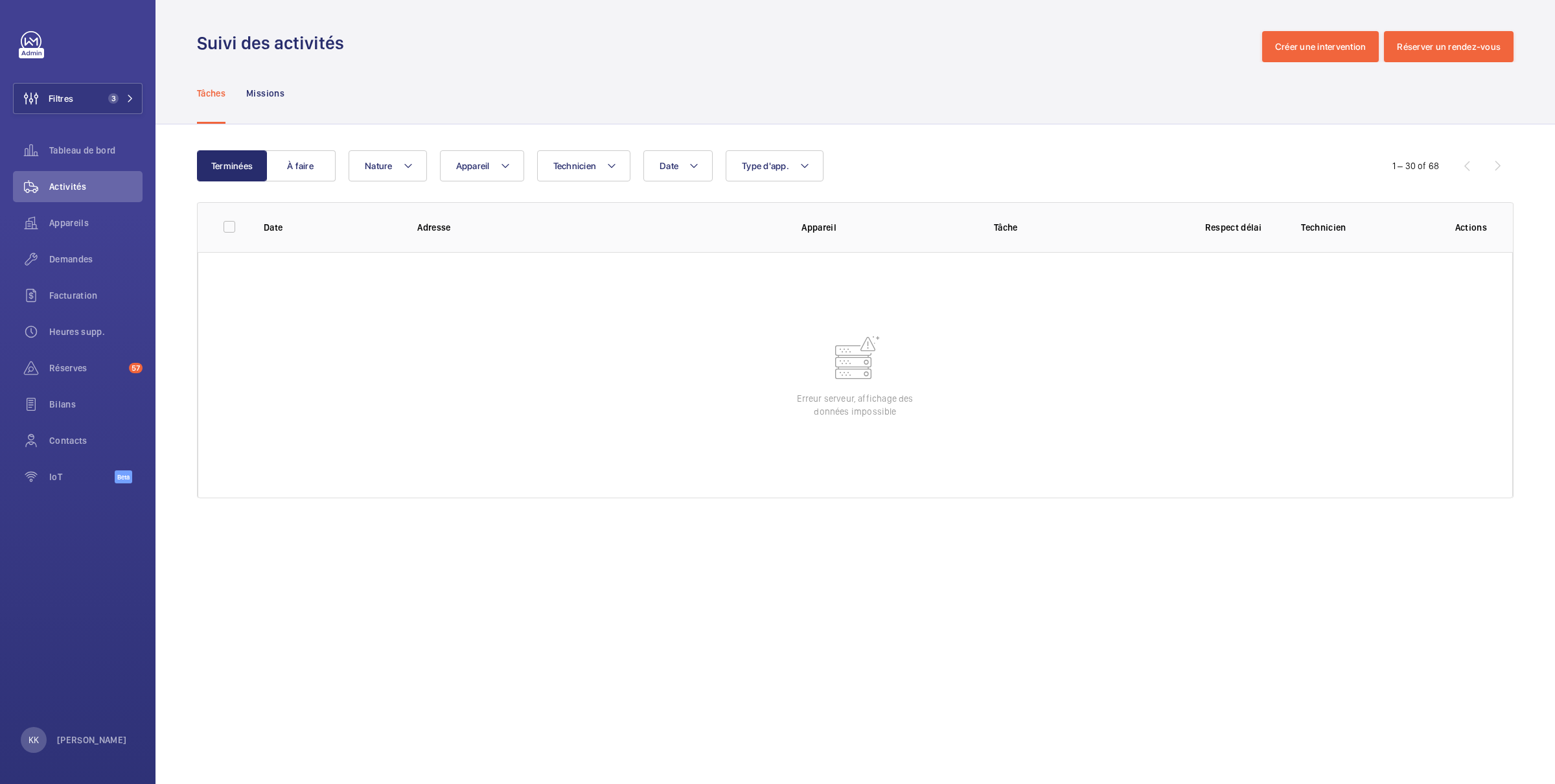
click at [787, 278] on wm-front-table-error "Erreur serveur, affichage des données impossible" at bounding box center [855, 375] width 1315 height 246
click at [88, 225] on span "Appareils" at bounding box center [96, 223] width 93 height 13
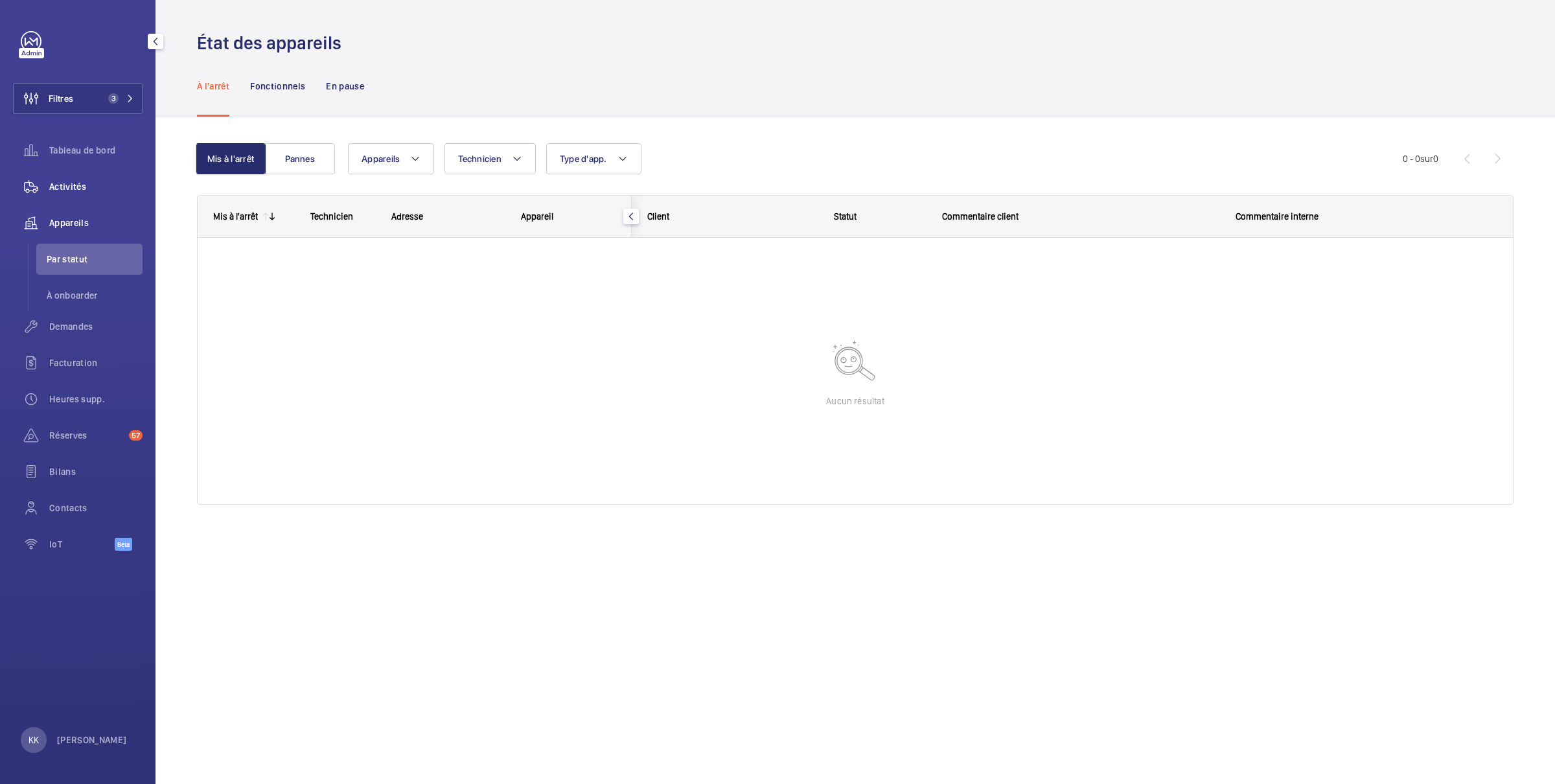
click at [85, 186] on span "Activités" at bounding box center [96, 186] width 93 height 13
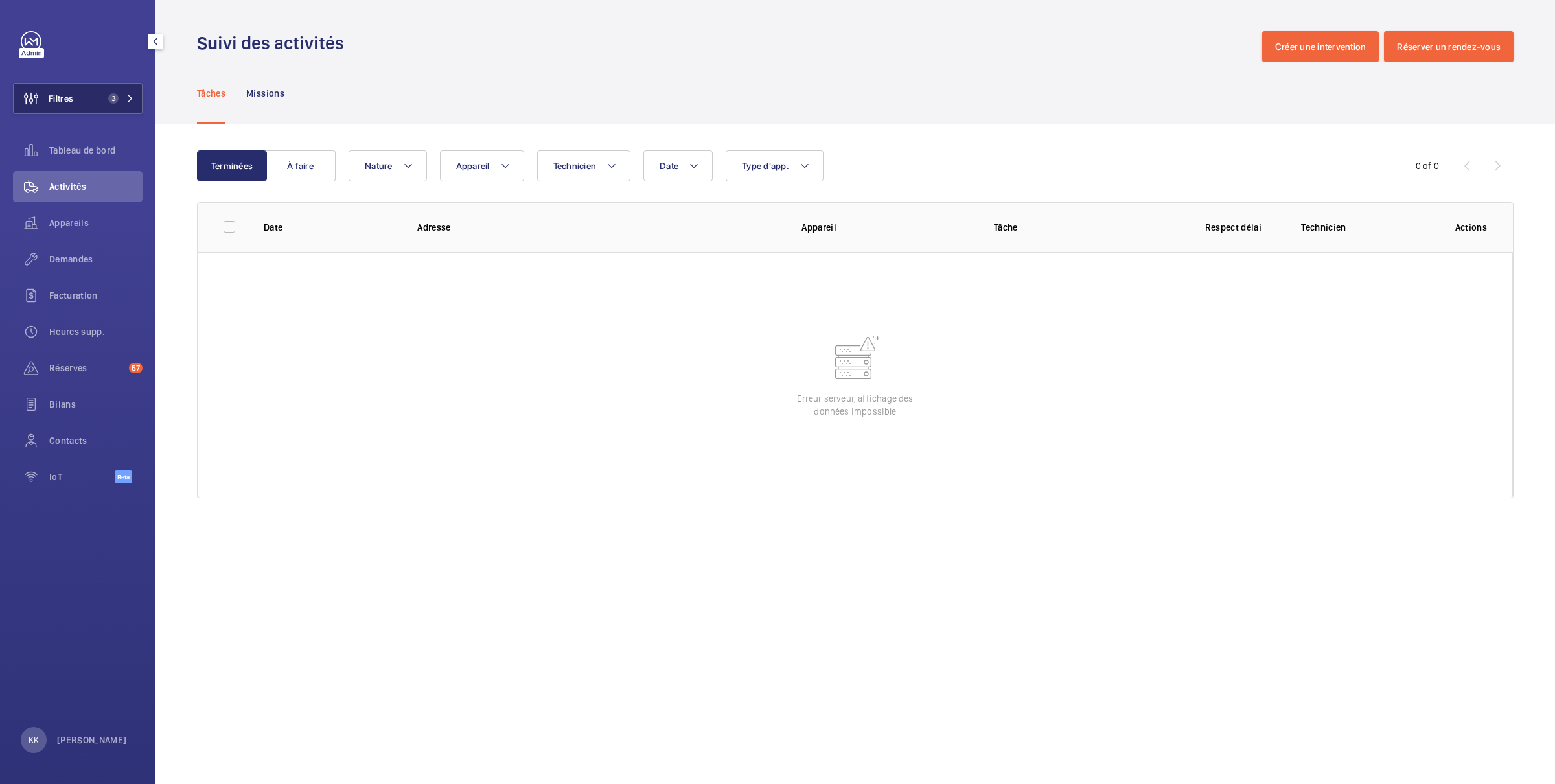
click at [105, 96] on span "3" at bounding box center [111, 99] width 16 height 10
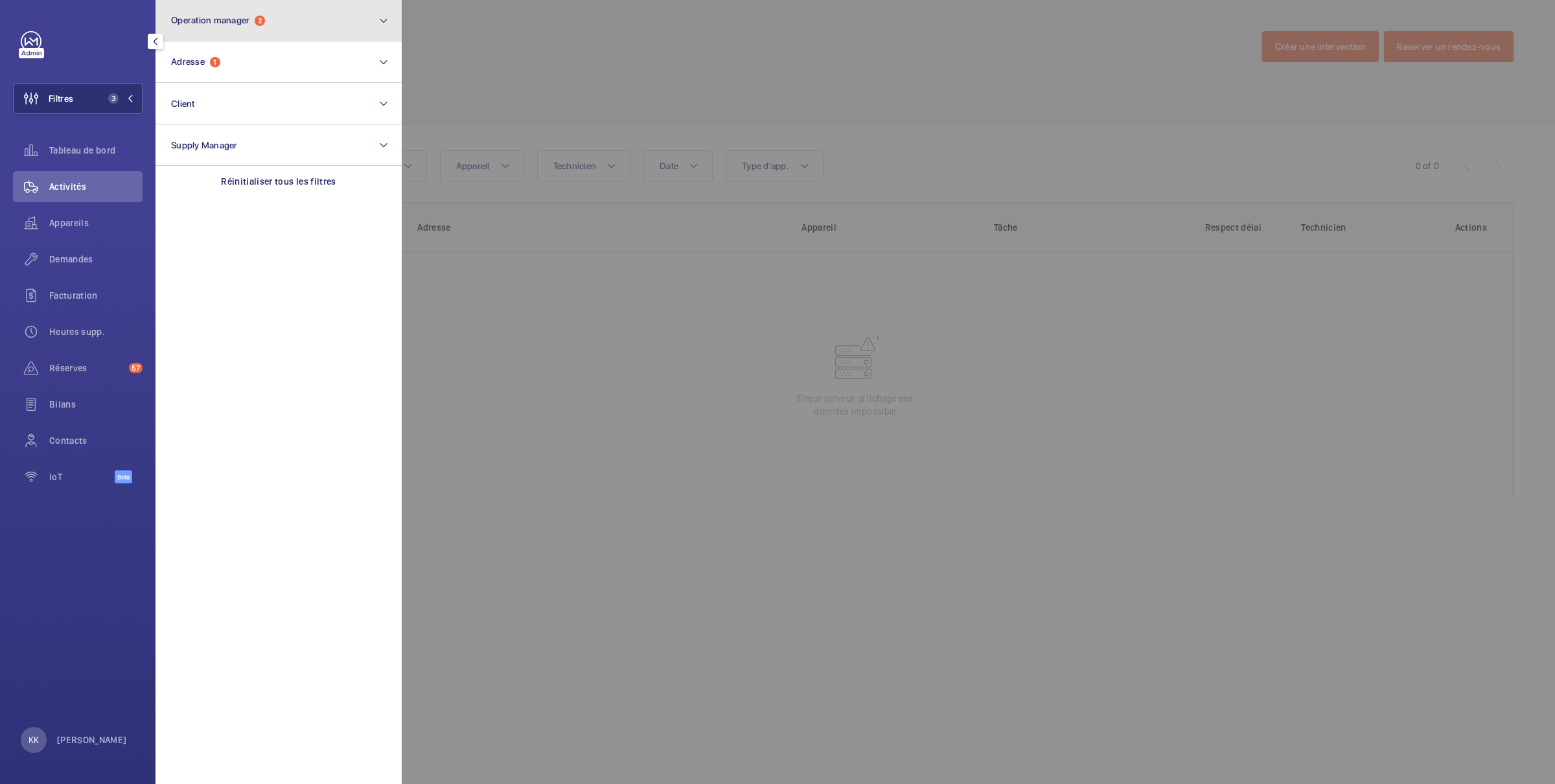
click at [258, 33] on button "Operation manager 2" at bounding box center [279, 21] width 246 height 42
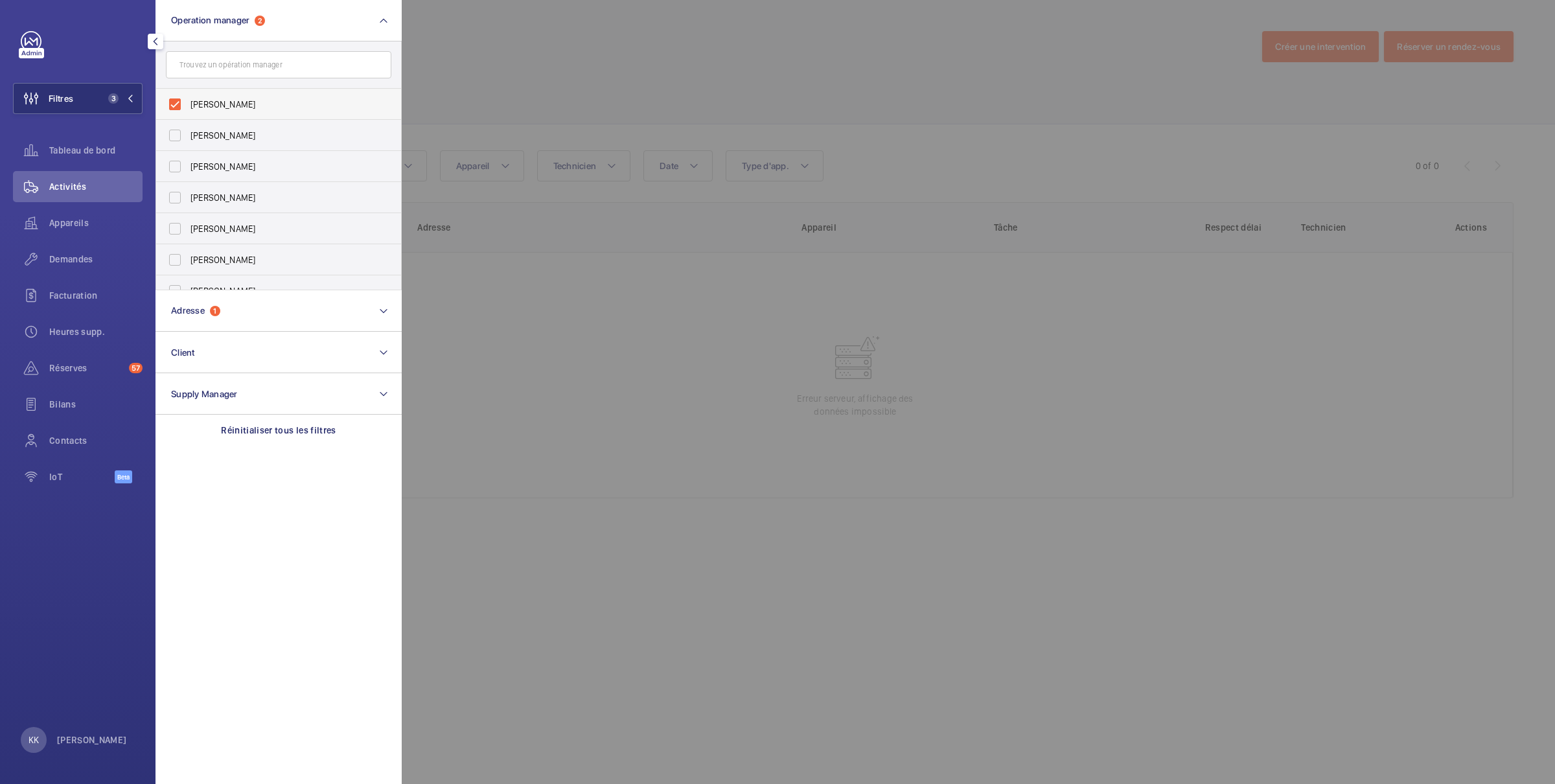
click at [211, 113] on label "[PERSON_NAME]" at bounding box center [269, 105] width 226 height 31
click at [188, 113] on input "[PERSON_NAME]" at bounding box center [174, 104] width 26 height 26
checkbox input "false"
click at [246, 428] on p "Réinitialiser tous les filtres" at bounding box center [278, 429] width 115 height 13
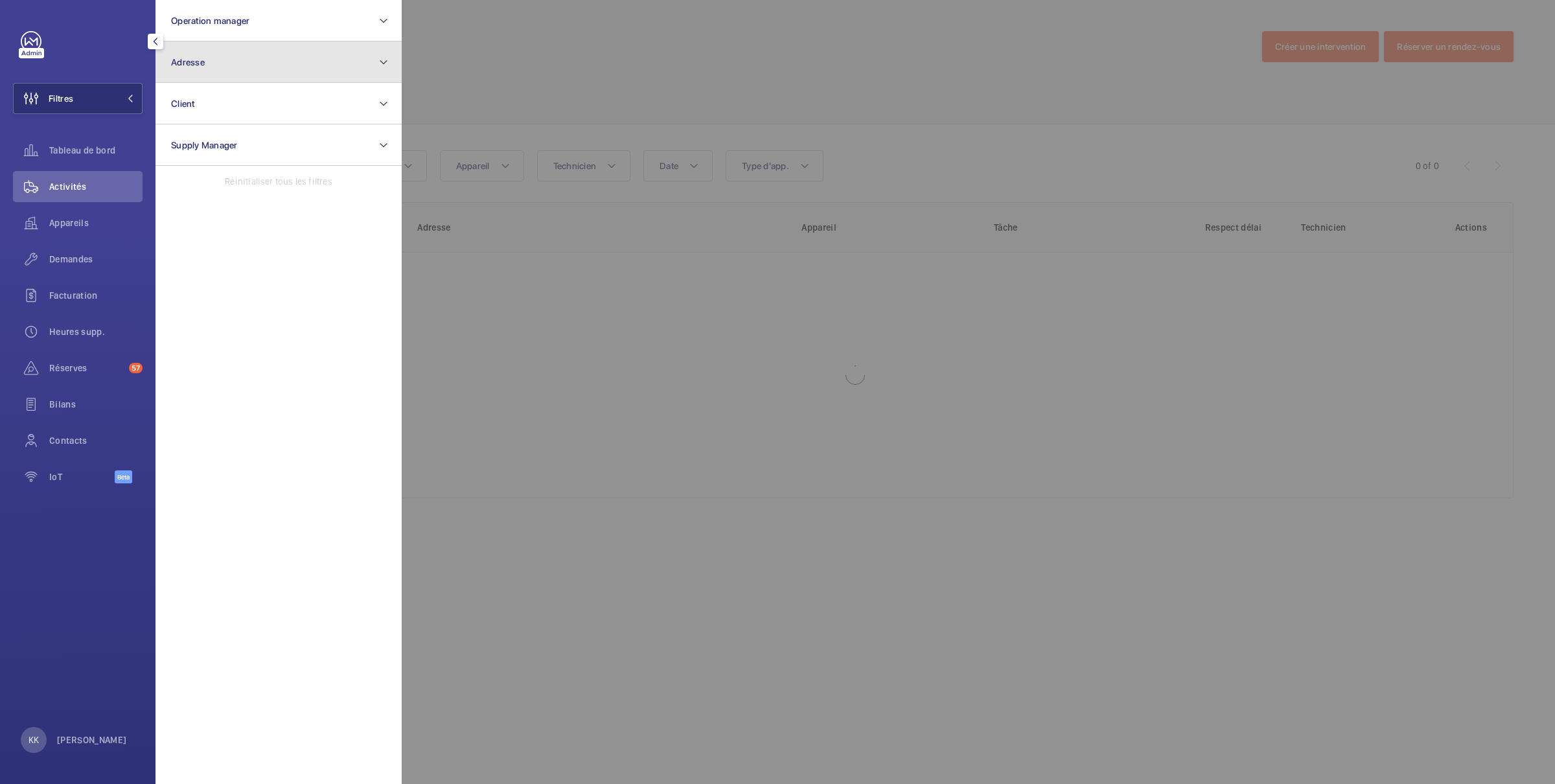
click at [202, 55] on button "Adresse" at bounding box center [279, 62] width 246 height 42
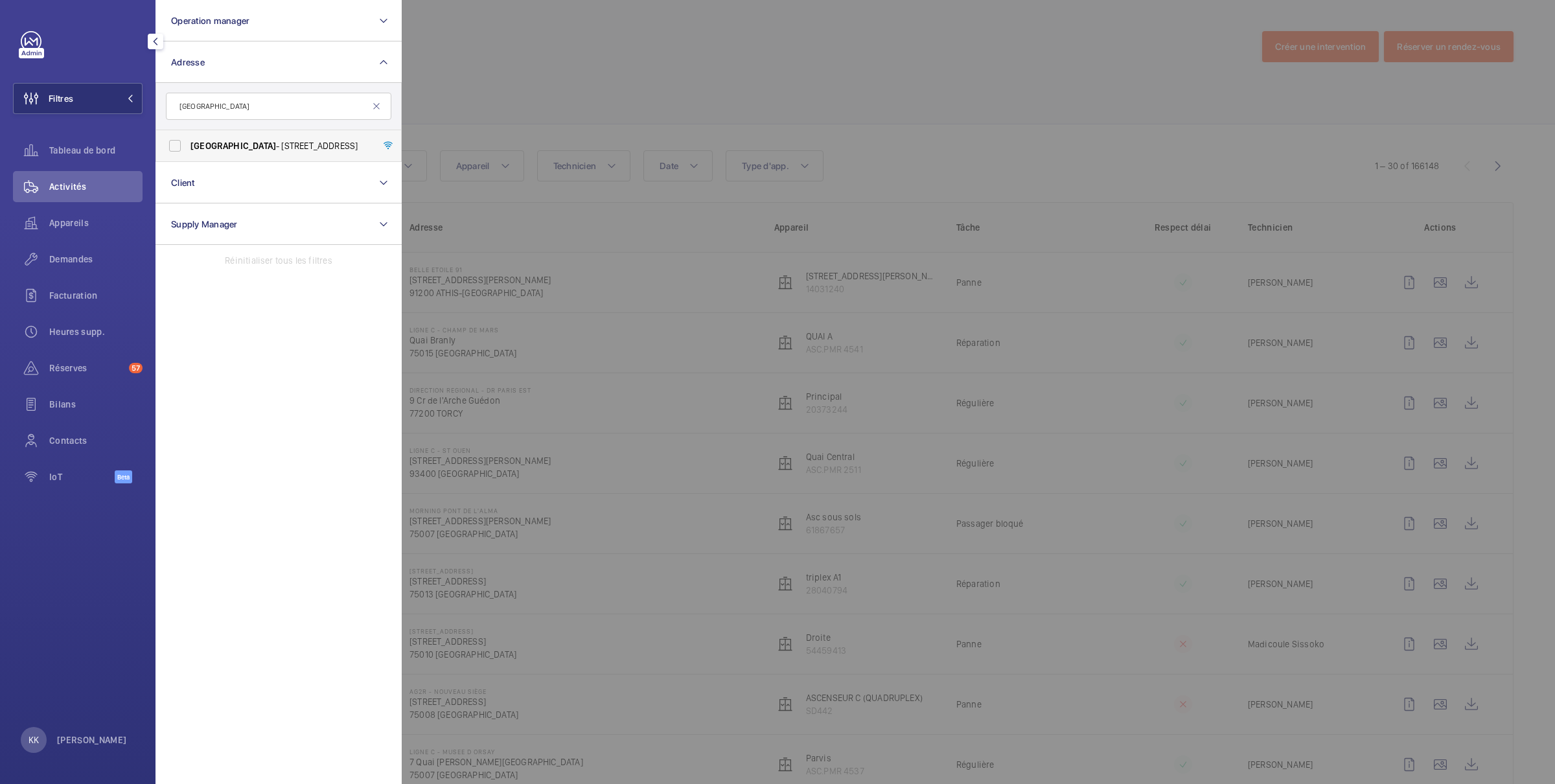
type input "australia"
click at [197, 137] on label "AUSTRALIA - 93 RUE NATIONALE, BOULOGNE-BILLANCOURT 92100" at bounding box center [269, 146] width 226 height 31
click at [188, 137] on input "AUSTRALIA - 93 RUE NATIONALE, BOULOGNE-BILLANCOURT 92100" at bounding box center [174, 145] width 26 height 26
checkbox input "true"
click at [605, 101] on div at bounding box center [1180, 392] width 1555 height 784
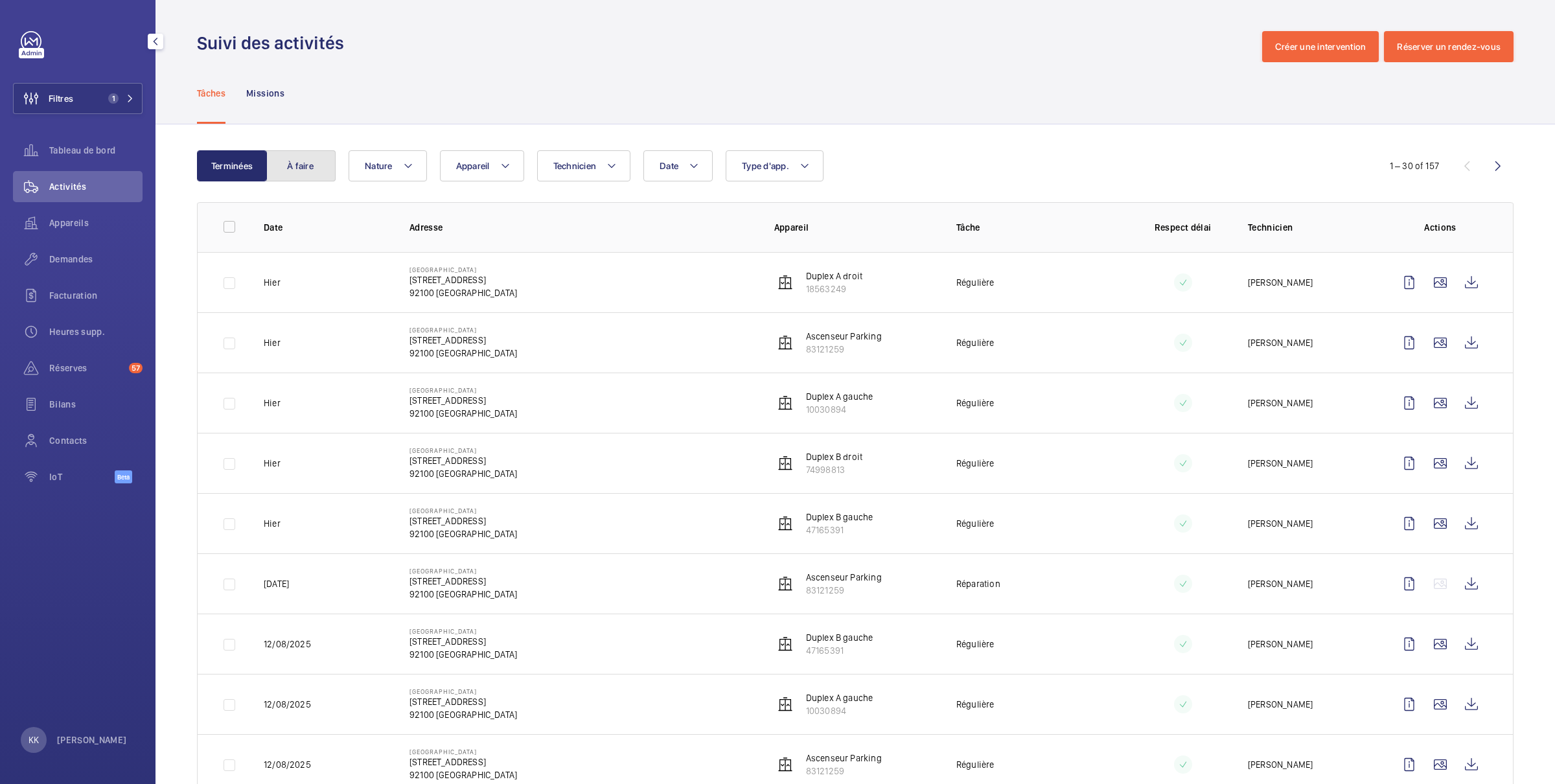
click at [293, 162] on button "À faire" at bounding box center [300, 166] width 70 height 31
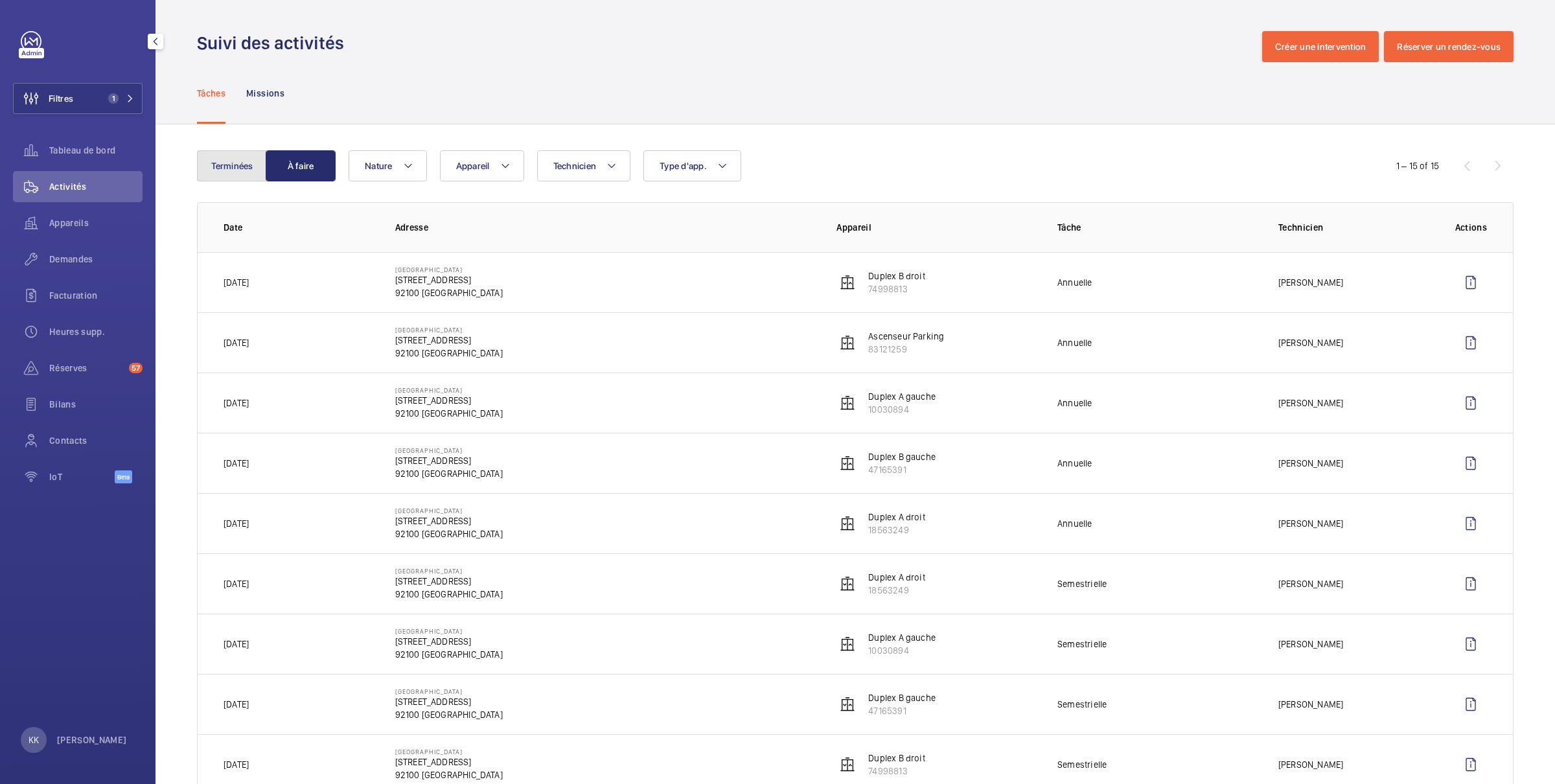
click at [234, 162] on button "Terminées" at bounding box center [232, 166] width 70 height 31
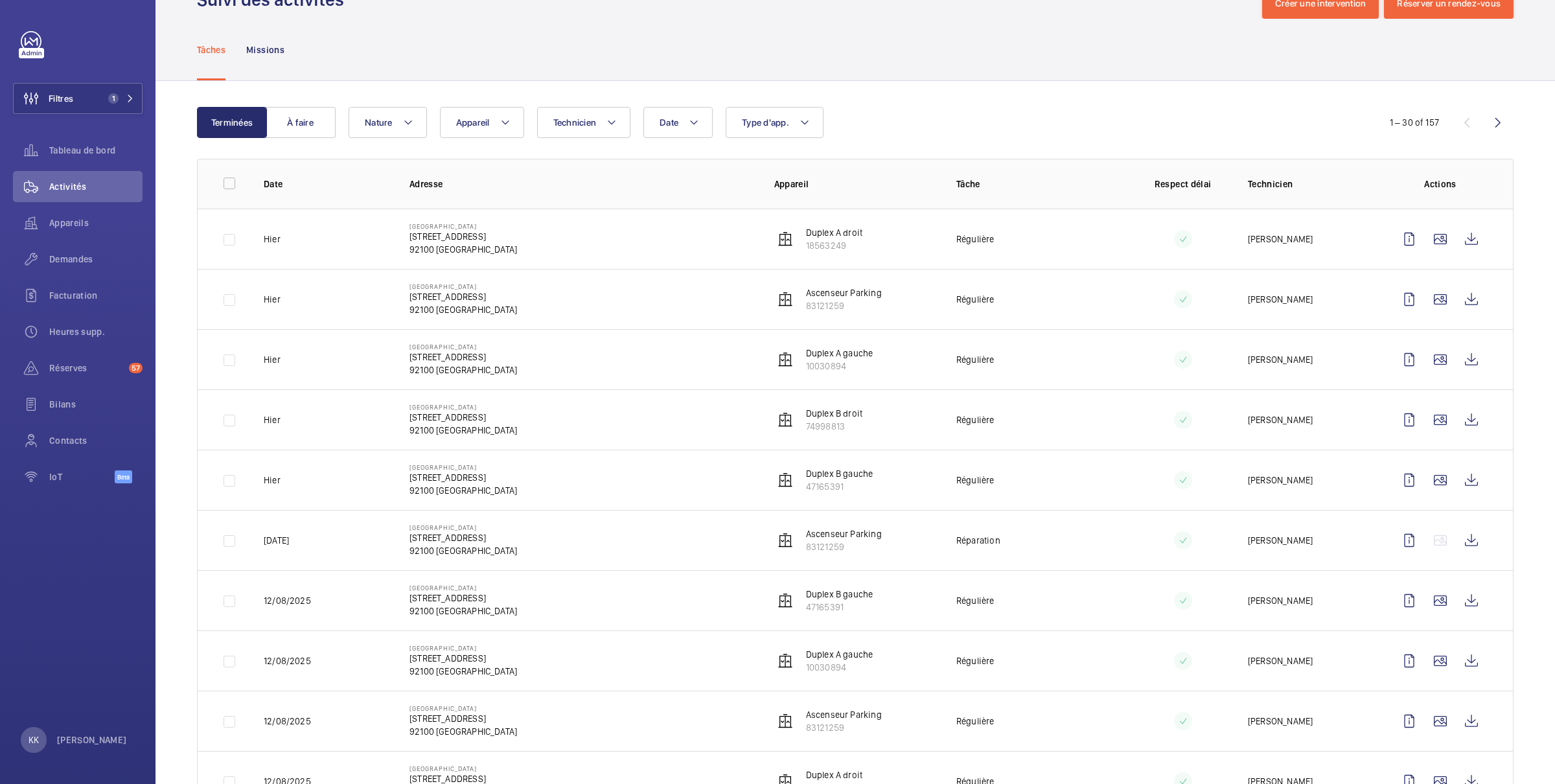
scroll to position [79, 0]
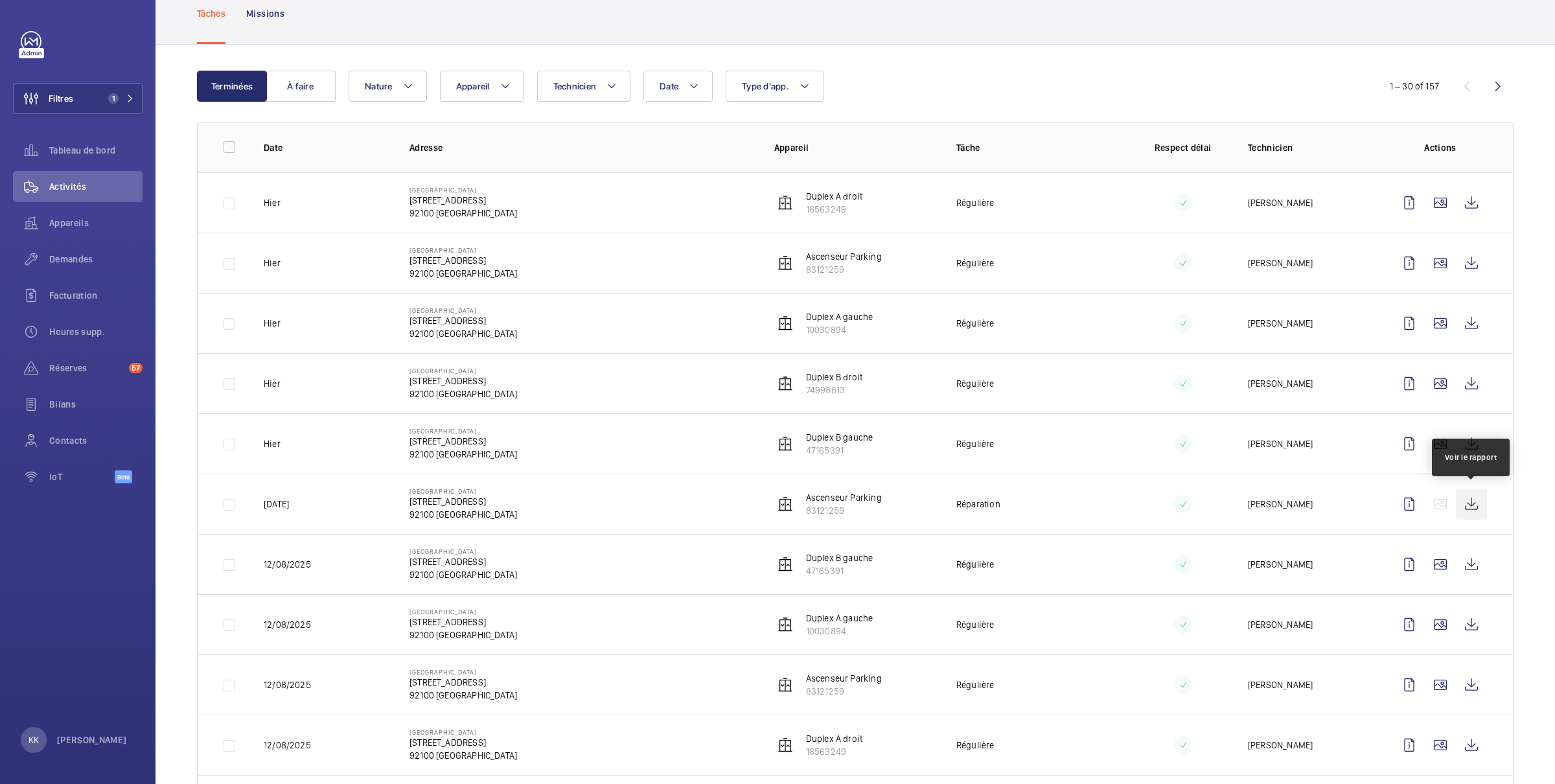
click at [1473, 489] on wm-front-icon-button at bounding box center [1472, 504] width 31 height 31
click at [998, 501] on p "Réparation" at bounding box center [978, 504] width 44 height 13
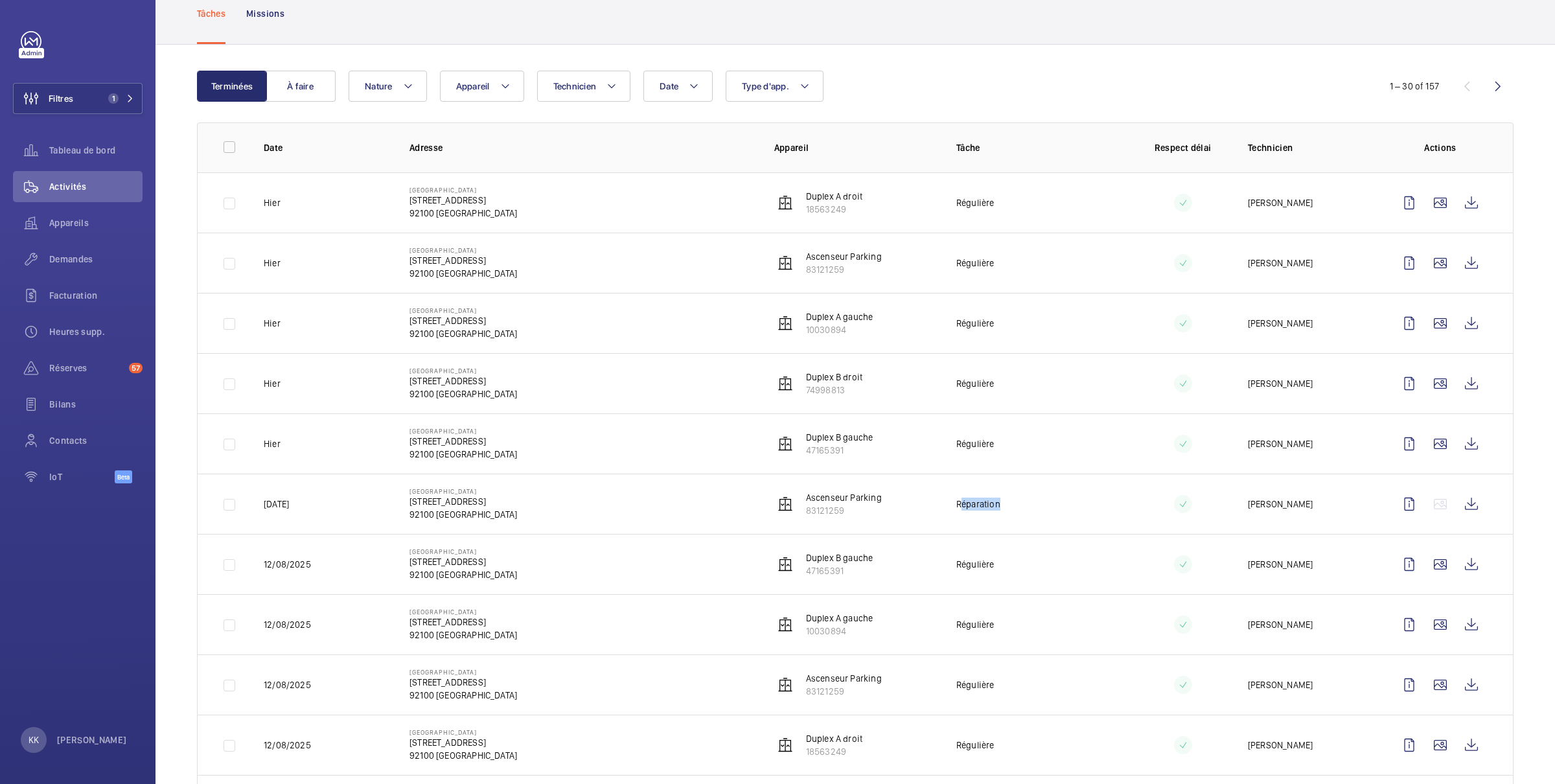
click at [998, 501] on p "Réparation" at bounding box center [978, 504] width 44 height 13
